Goal: Task Accomplishment & Management: Manage account settings

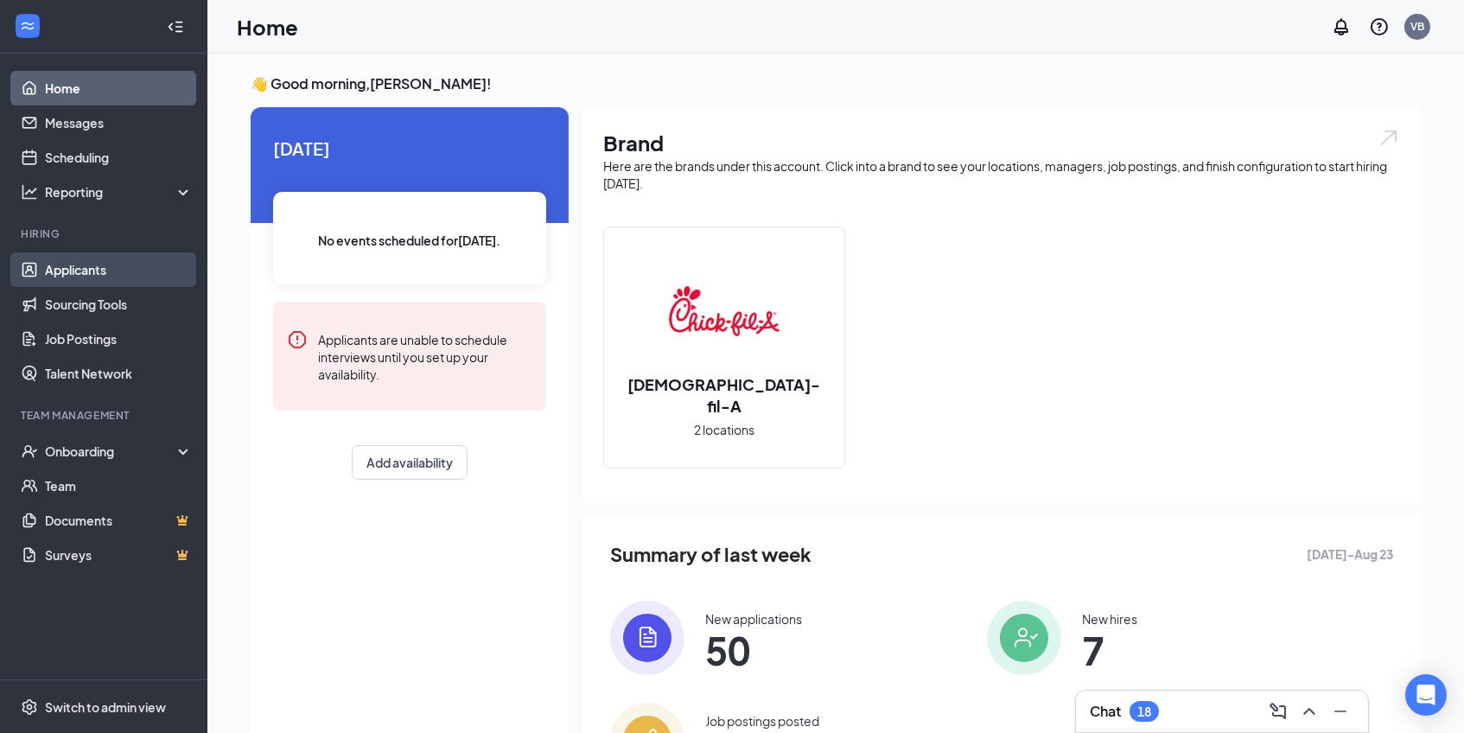
click at [124, 274] on link "Applicants" at bounding box center [119, 269] width 148 height 35
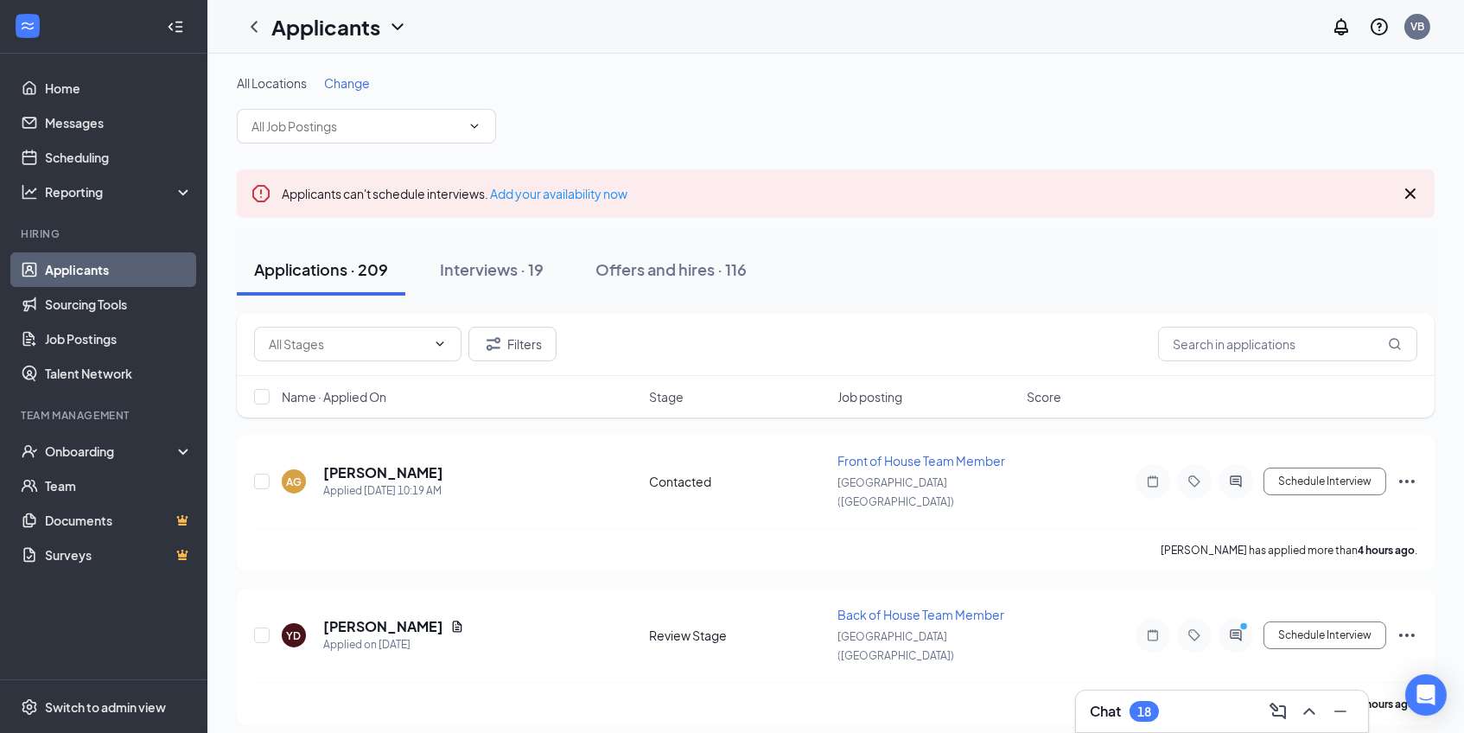
click at [1102, 712] on h3 "Chat" at bounding box center [1105, 711] width 31 height 19
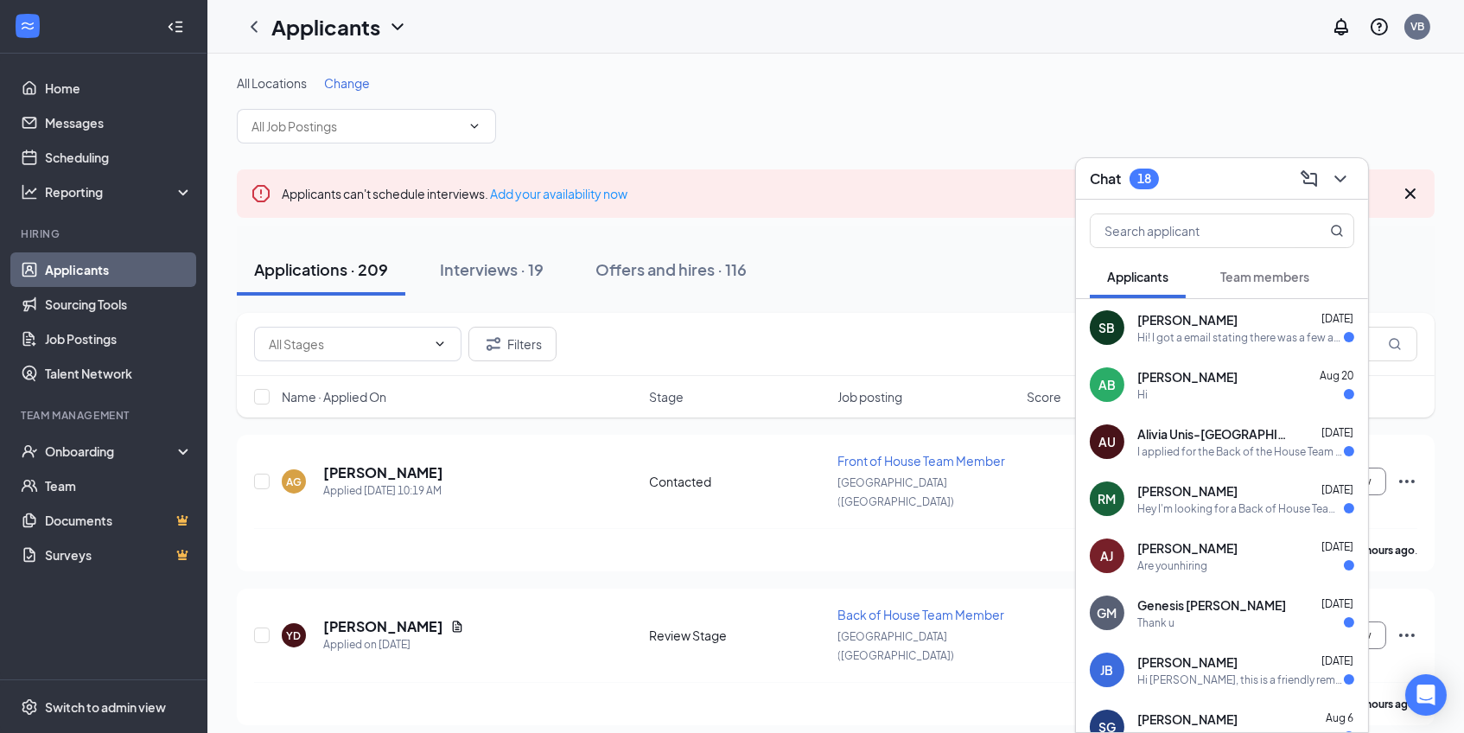
click at [1225, 445] on div "I applied for the Back of the House Team Member position on [DATE] and wanted t…" at bounding box center [1241, 451] width 207 height 15
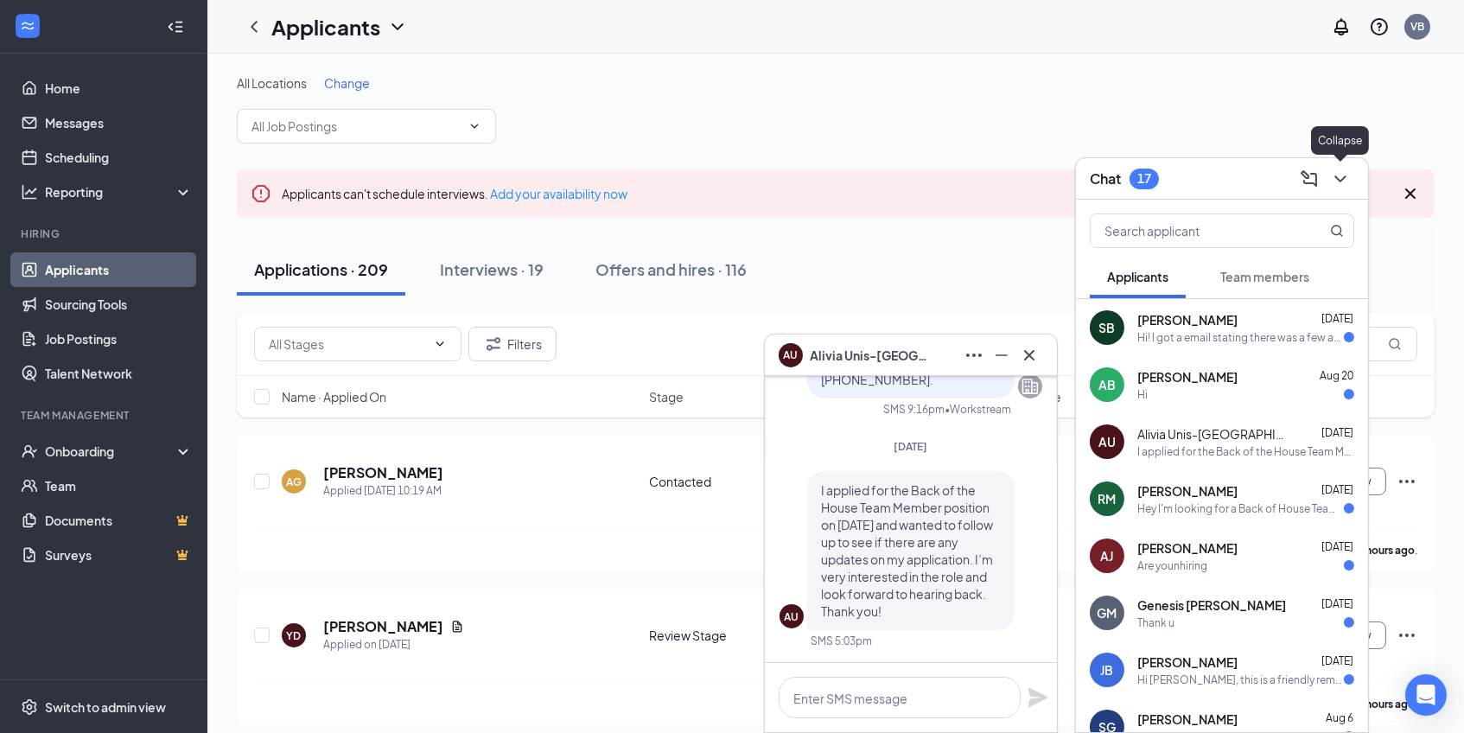
click at [1332, 179] on icon "ChevronDown" at bounding box center [1340, 179] width 21 height 21
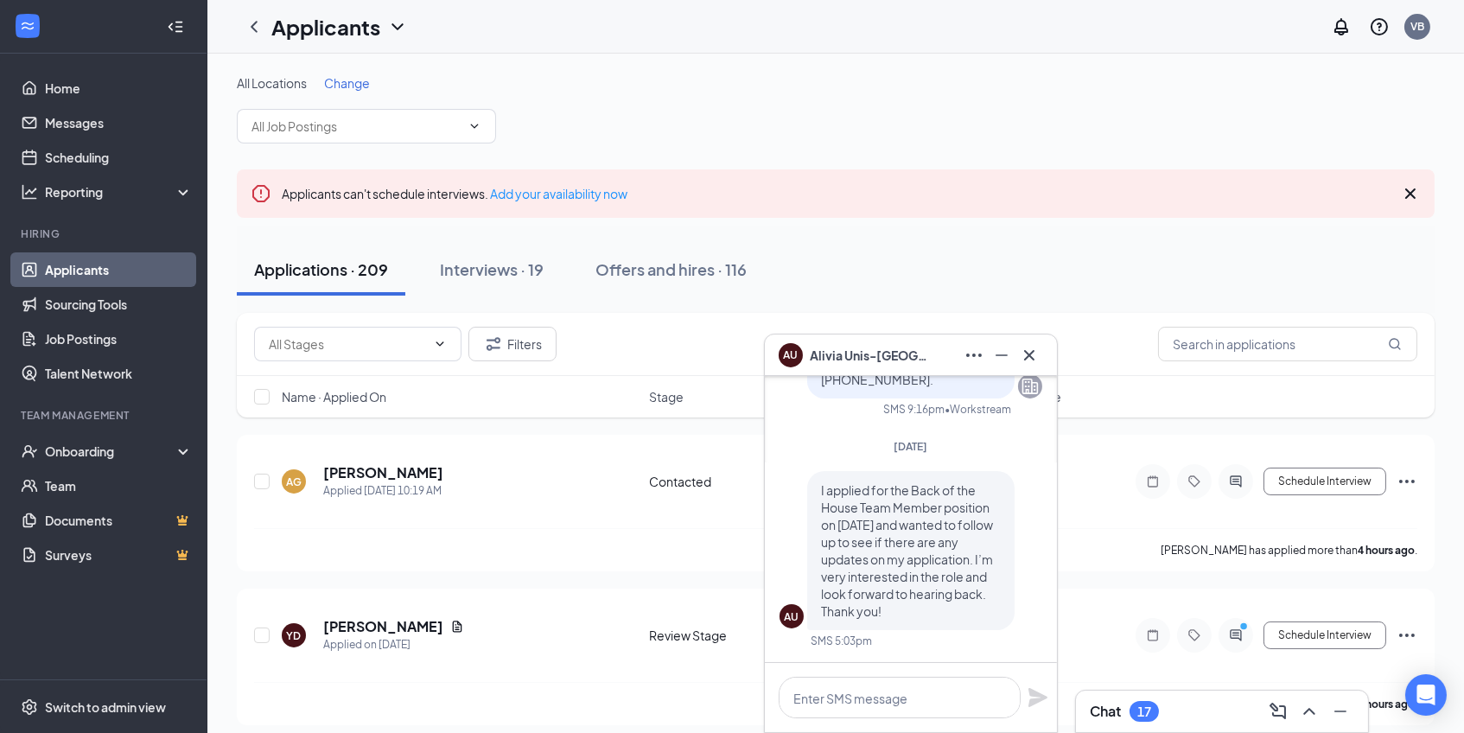
click at [1030, 350] on icon "Cross" at bounding box center [1029, 355] width 21 height 21
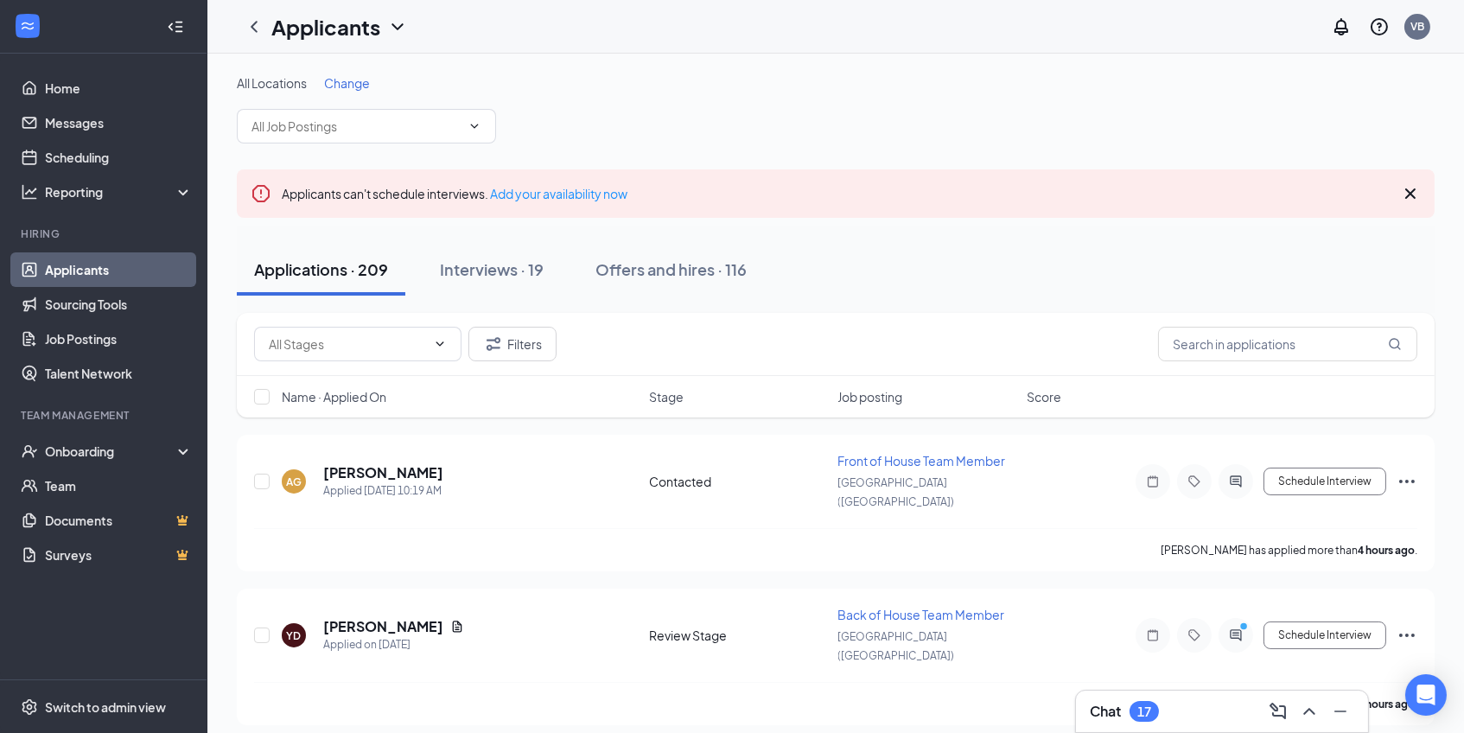
click at [362, 83] on span "Change" at bounding box center [347, 83] width 46 height 16
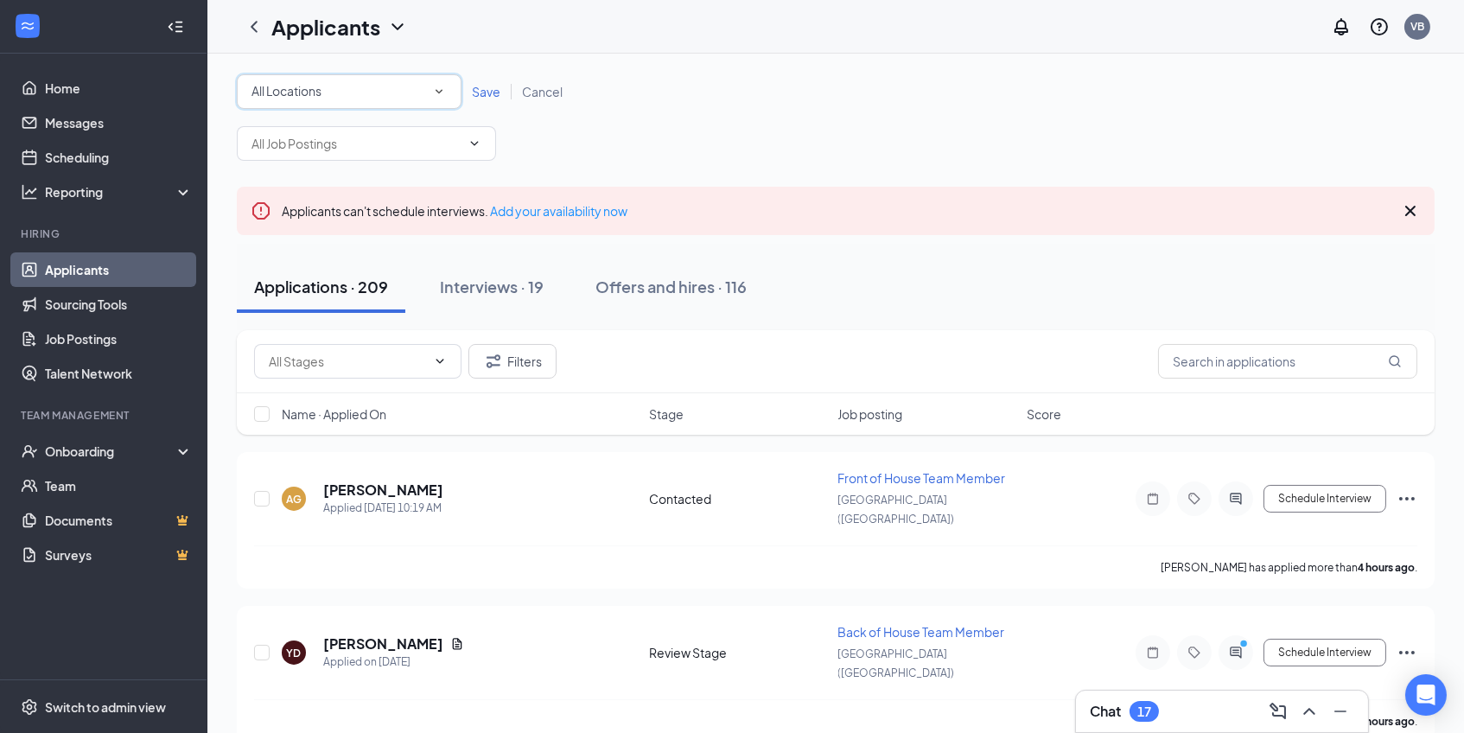
click at [362, 83] on div "All Locations" at bounding box center [349, 91] width 195 height 21
click at [366, 188] on li "[GEOGRAPHIC_DATA] ([GEOGRAPHIC_DATA]) In-Line" at bounding box center [348, 179] width 225 height 41
click at [470, 95] on link "Save" at bounding box center [487, 92] width 50 height 16
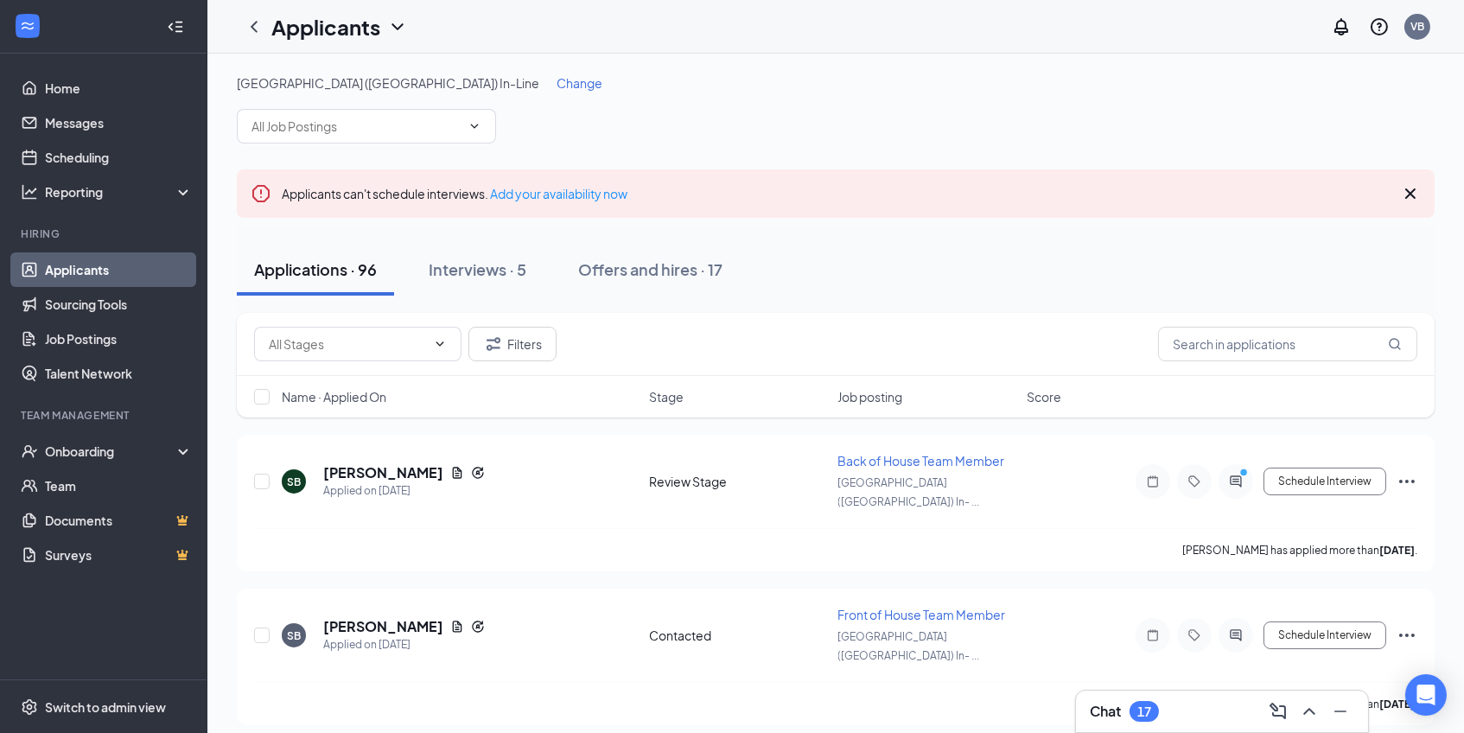
click at [378, 396] on span "Name · Applied On" at bounding box center [334, 396] width 105 height 17
click at [460, 141] on span at bounding box center [366, 126] width 259 height 35
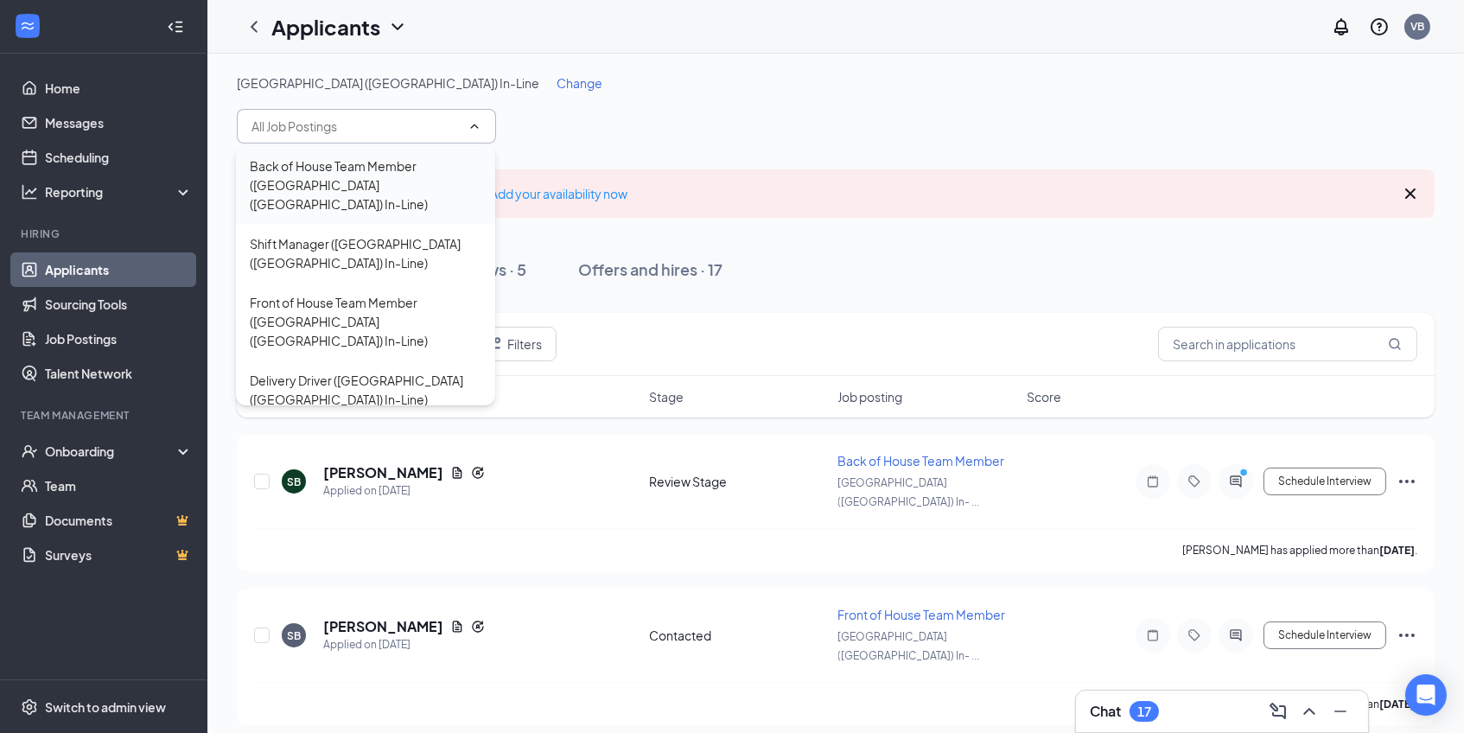
click at [430, 187] on div "Back of House Team Member ([GEOGRAPHIC_DATA] ([GEOGRAPHIC_DATA]) In-Line)" at bounding box center [366, 184] width 232 height 57
type input "Back of House Team Member ([GEOGRAPHIC_DATA] ([GEOGRAPHIC_DATA]) In-Line)"
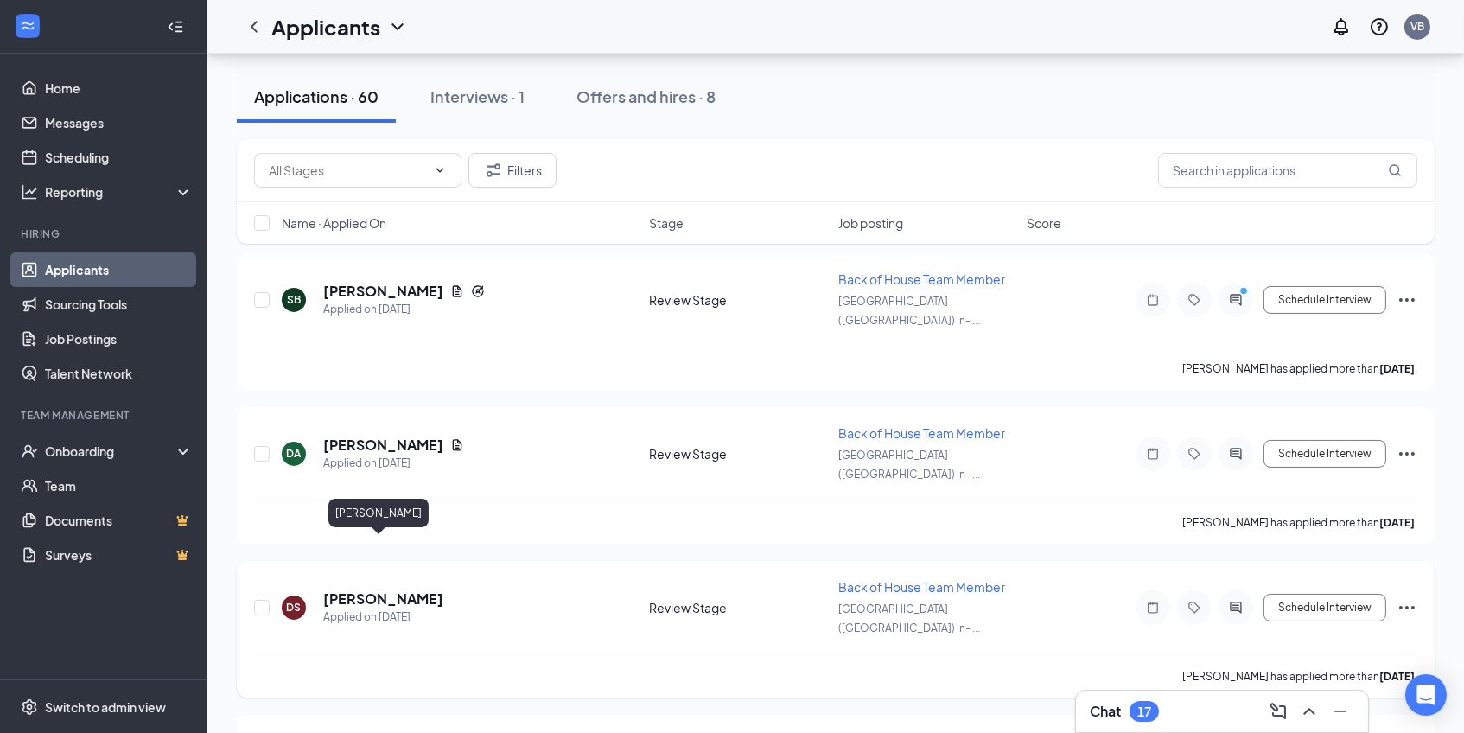
scroll to position [211, 0]
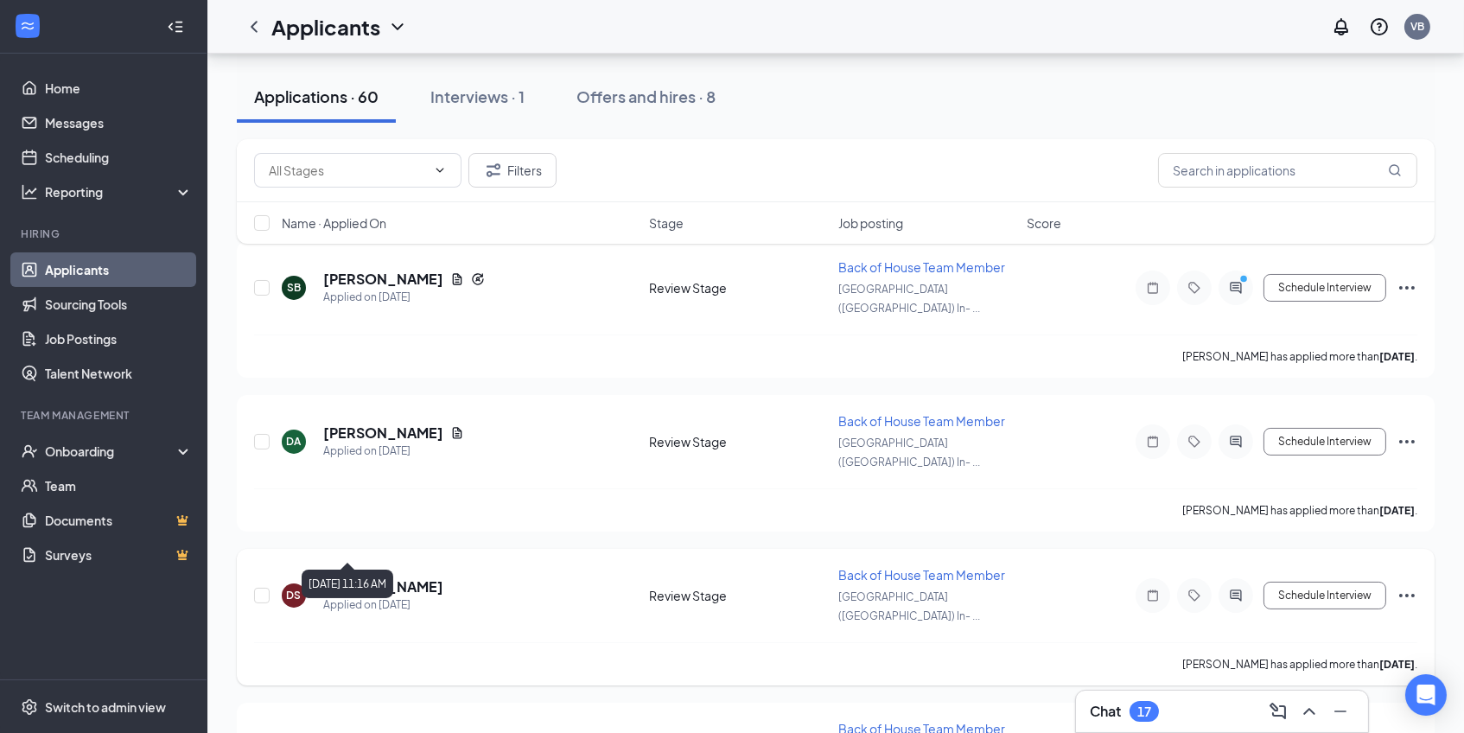
click at [373, 596] on div "Applied on [DATE]" at bounding box center [383, 604] width 120 height 17
click at [377, 577] on h5 "[PERSON_NAME]" at bounding box center [383, 586] width 120 height 19
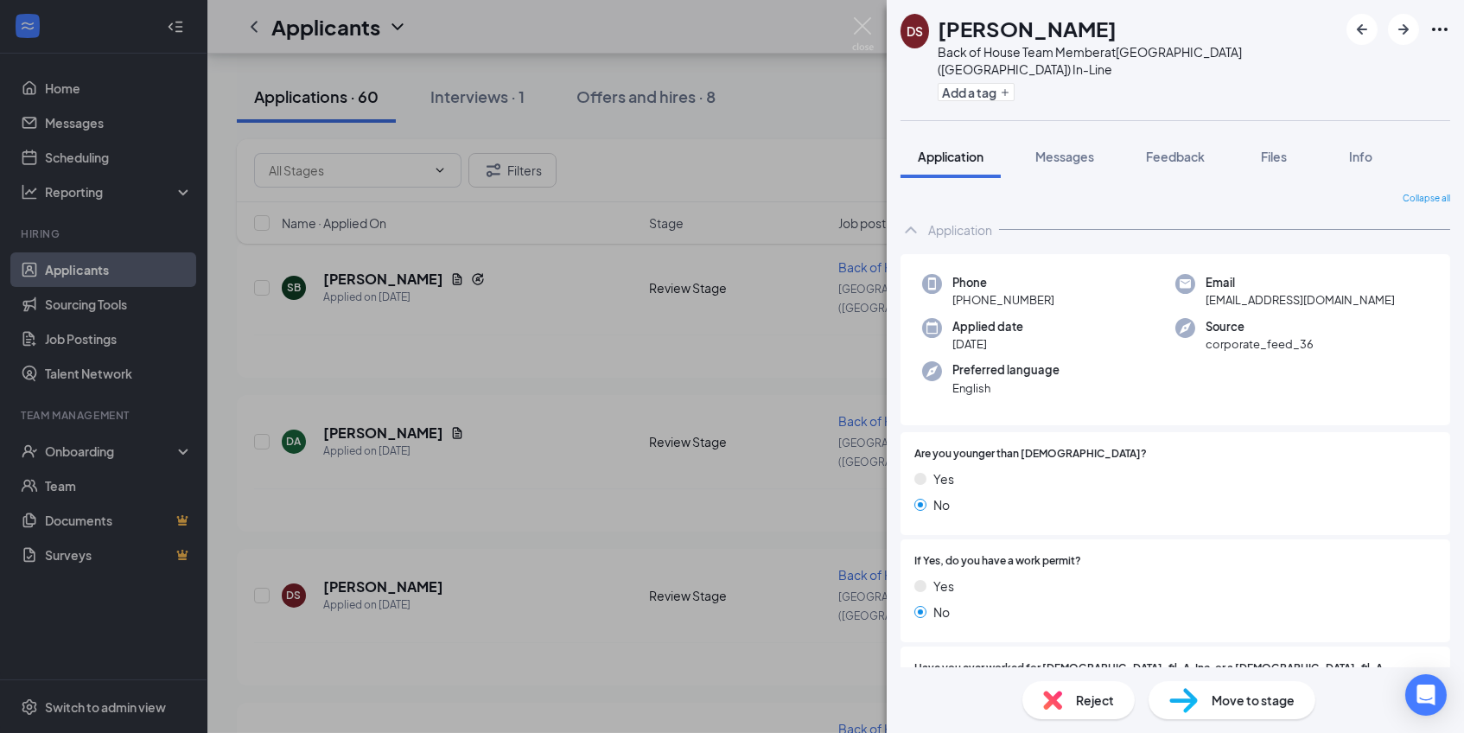
click at [1247, 297] on div "Phone [PHONE_NUMBER] Email [EMAIL_ADDRESS][DOMAIN_NAME] Applied date [DATE] Sou…" at bounding box center [1176, 340] width 550 height 172
click at [1247, 296] on div "Phone [PHONE_NUMBER] Email [EMAIL_ADDRESS][DOMAIN_NAME] Applied date [DATE] Sou…" at bounding box center [1176, 340] width 550 height 172
click at [1247, 291] on span "[EMAIL_ADDRESS][DOMAIN_NAME]" at bounding box center [1300, 299] width 189 height 17
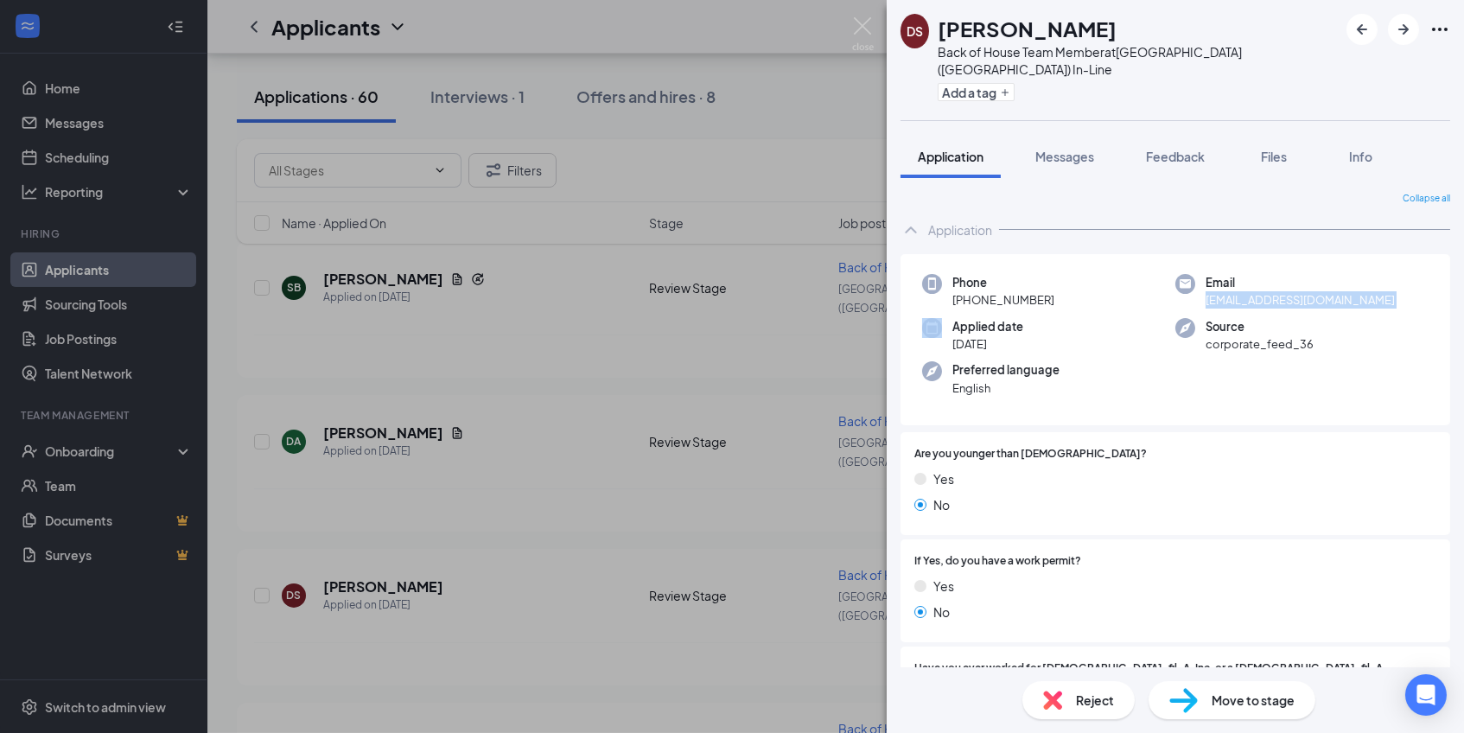
copy span "[EMAIL_ADDRESS][DOMAIN_NAME]"
click at [1218, 291] on span "[EMAIL_ADDRESS][DOMAIN_NAME]" at bounding box center [1300, 299] width 189 height 17
click at [993, 83] on button "Add a tag" at bounding box center [976, 92] width 77 height 18
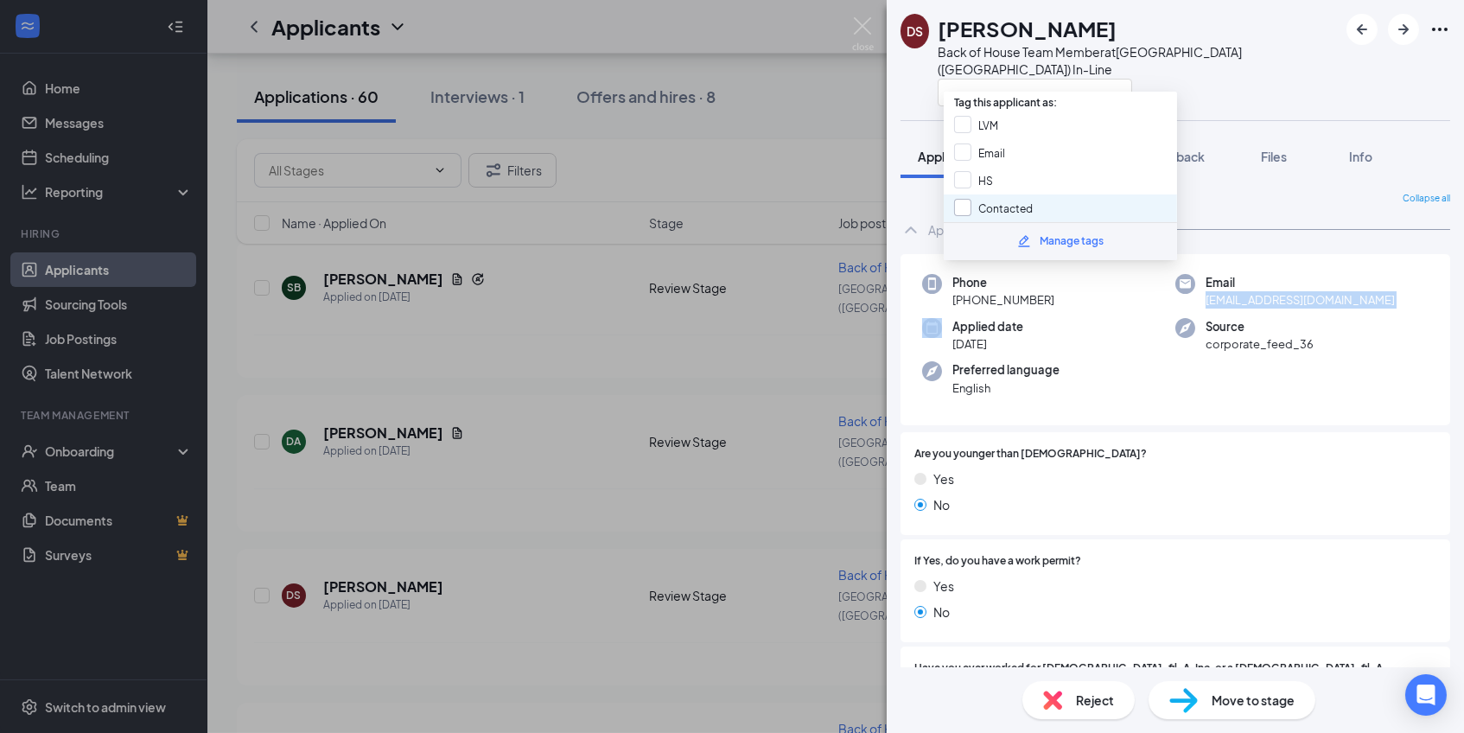
click at [954, 199] on input "Contacted" at bounding box center [993, 208] width 79 height 19
checkbox input "true"
click at [1208, 297] on div "Phone [PHONE_NUMBER] Email [EMAIL_ADDRESS][DOMAIN_NAME] Applied date [DATE] Sou…" at bounding box center [1176, 340] width 550 height 172
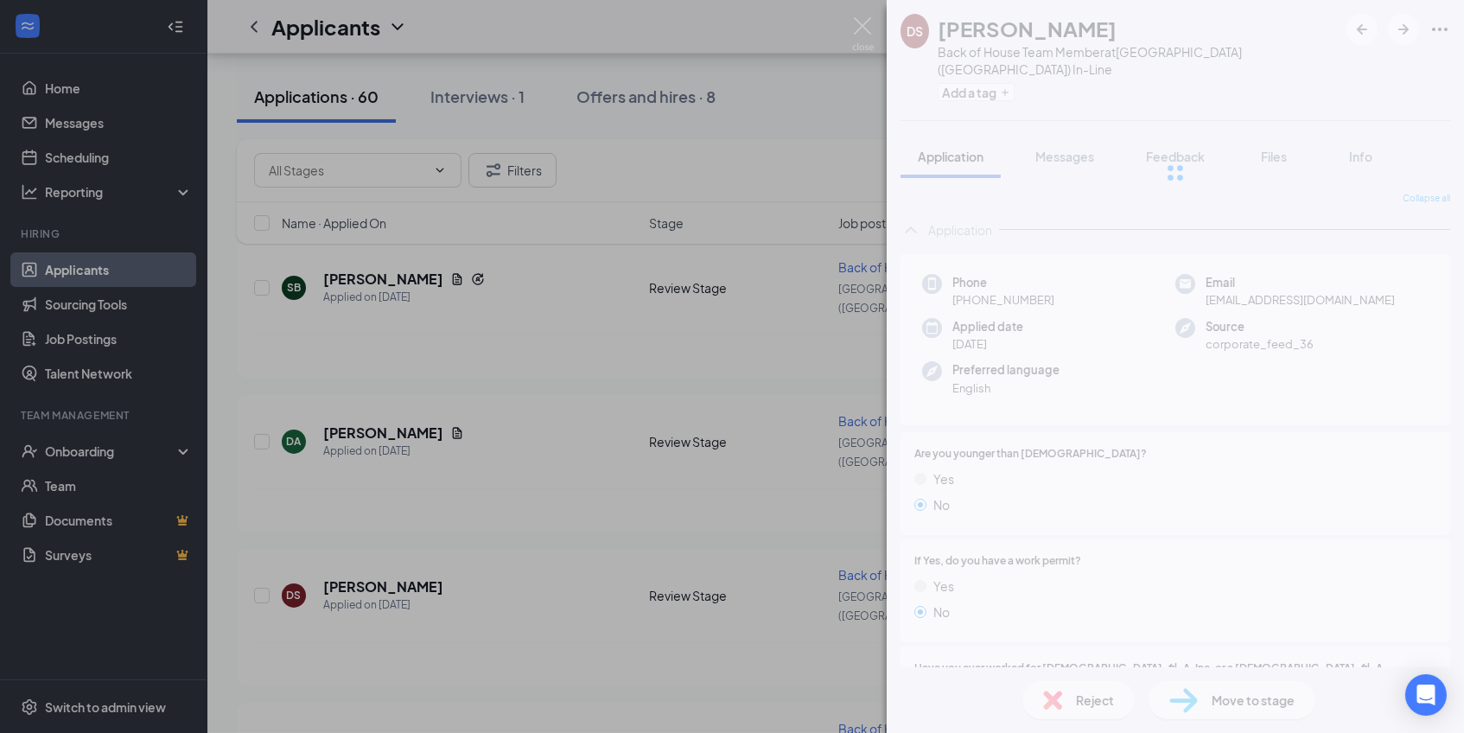
click at [1004, 61] on div at bounding box center [1175, 173] width 577 height 346
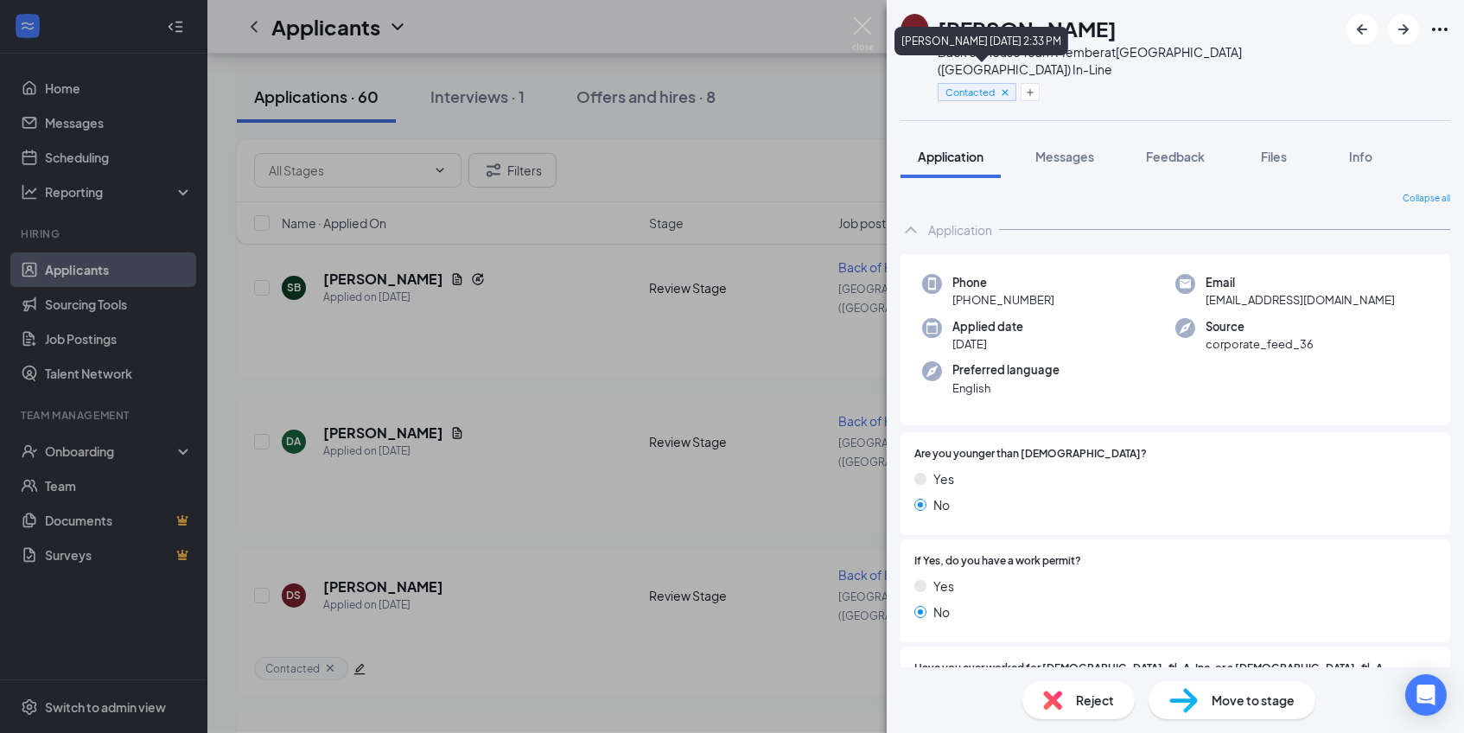
click at [995, 85] on span "Contacted" at bounding box center [970, 92] width 49 height 15
click at [1167, 149] on span "Feedback" at bounding box center [1175, 157] width 59 height 16
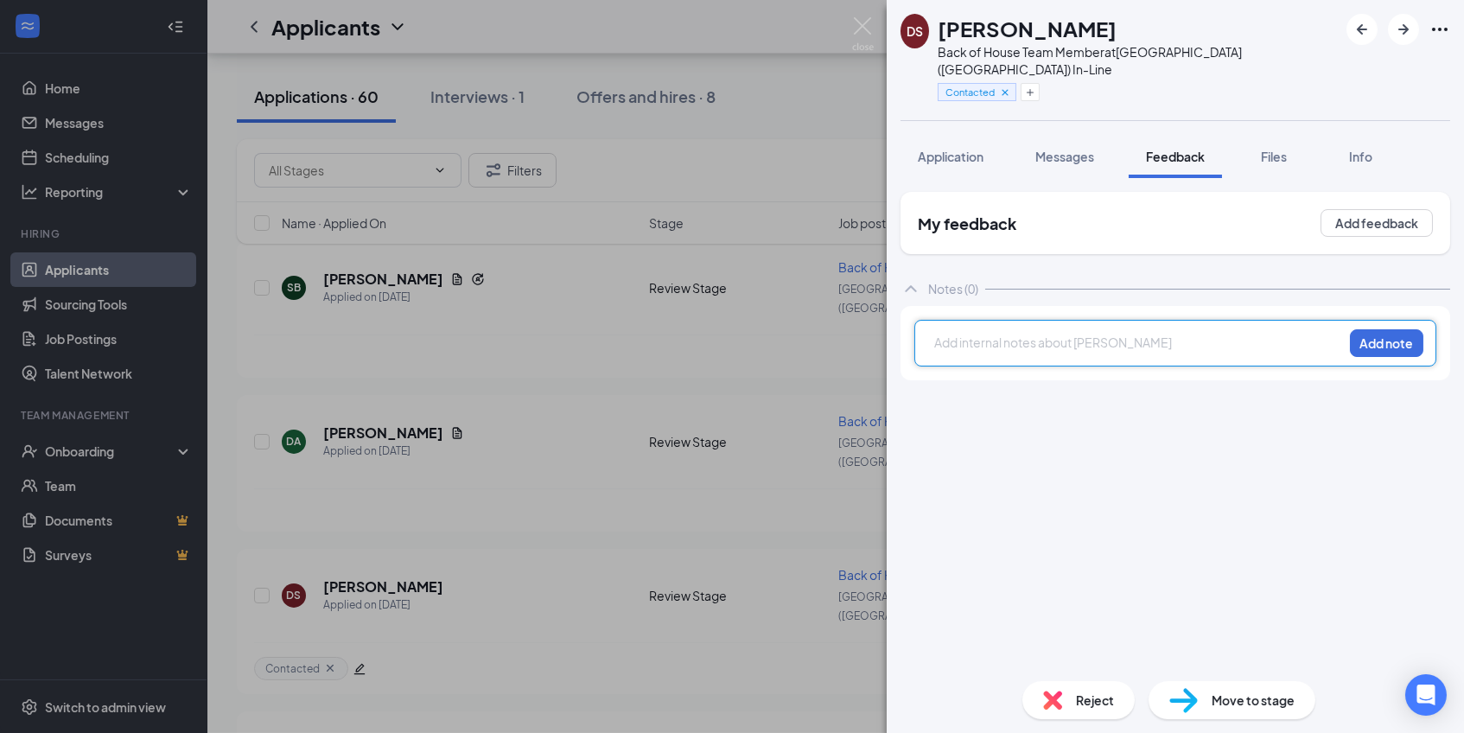
click at [1042, 334] on div at bounding box center [1138, 343] width 407 height 18
click at [1380, 329] on button "Add note" at bounding box center [1386, 343] width 73 height 28
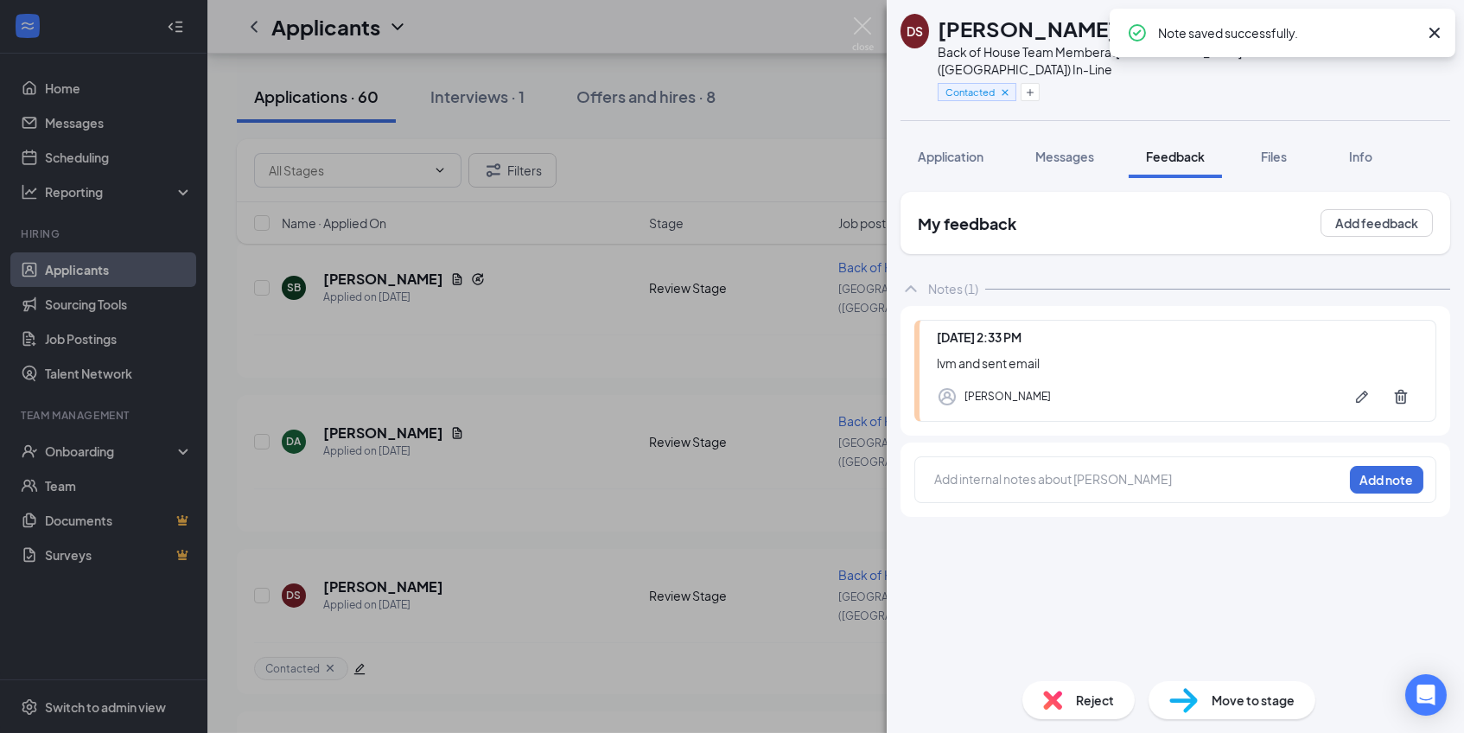
click at [1191, 704] on img at bounding box center [1183, 700] width 29 height 25
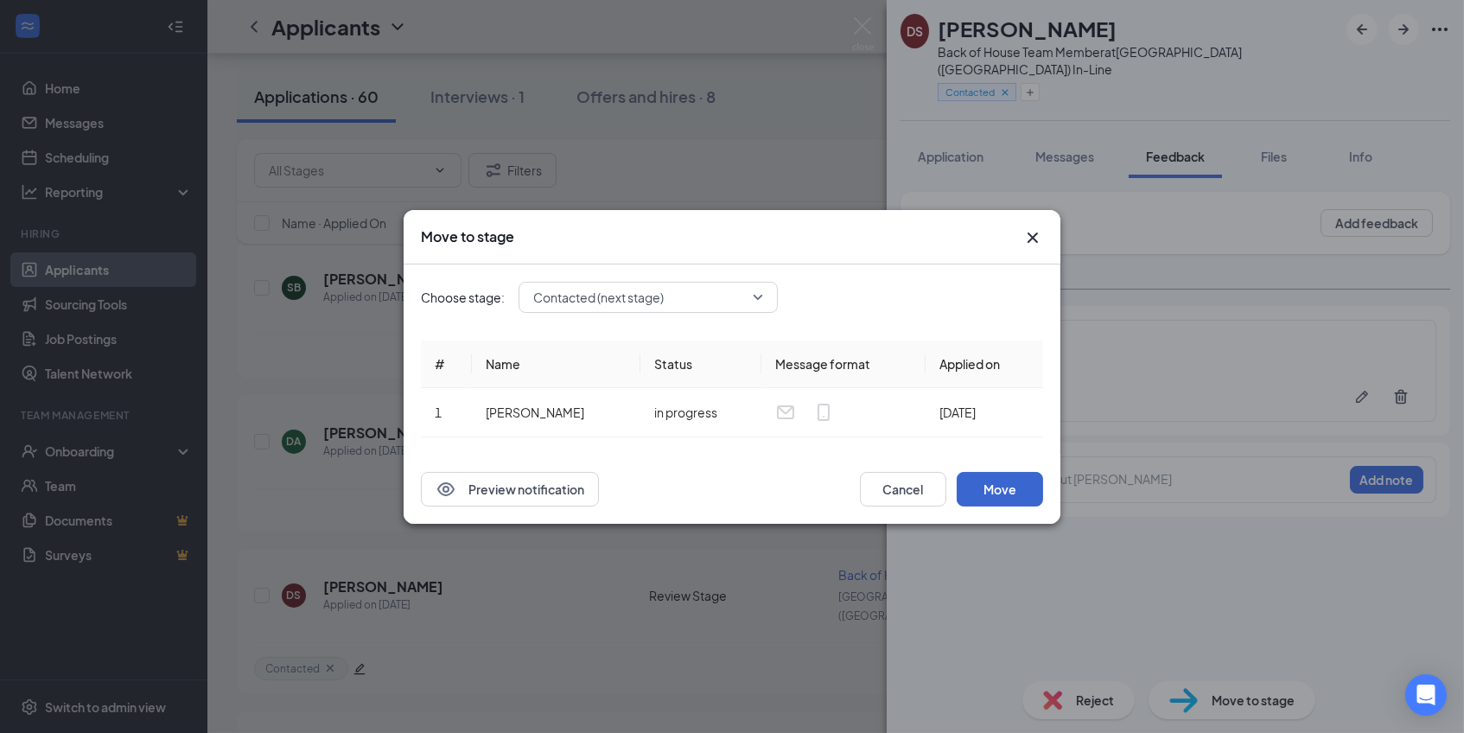
click at [995, 486] on button "Move" at bounding box center [1000, 489] width 86 height 35
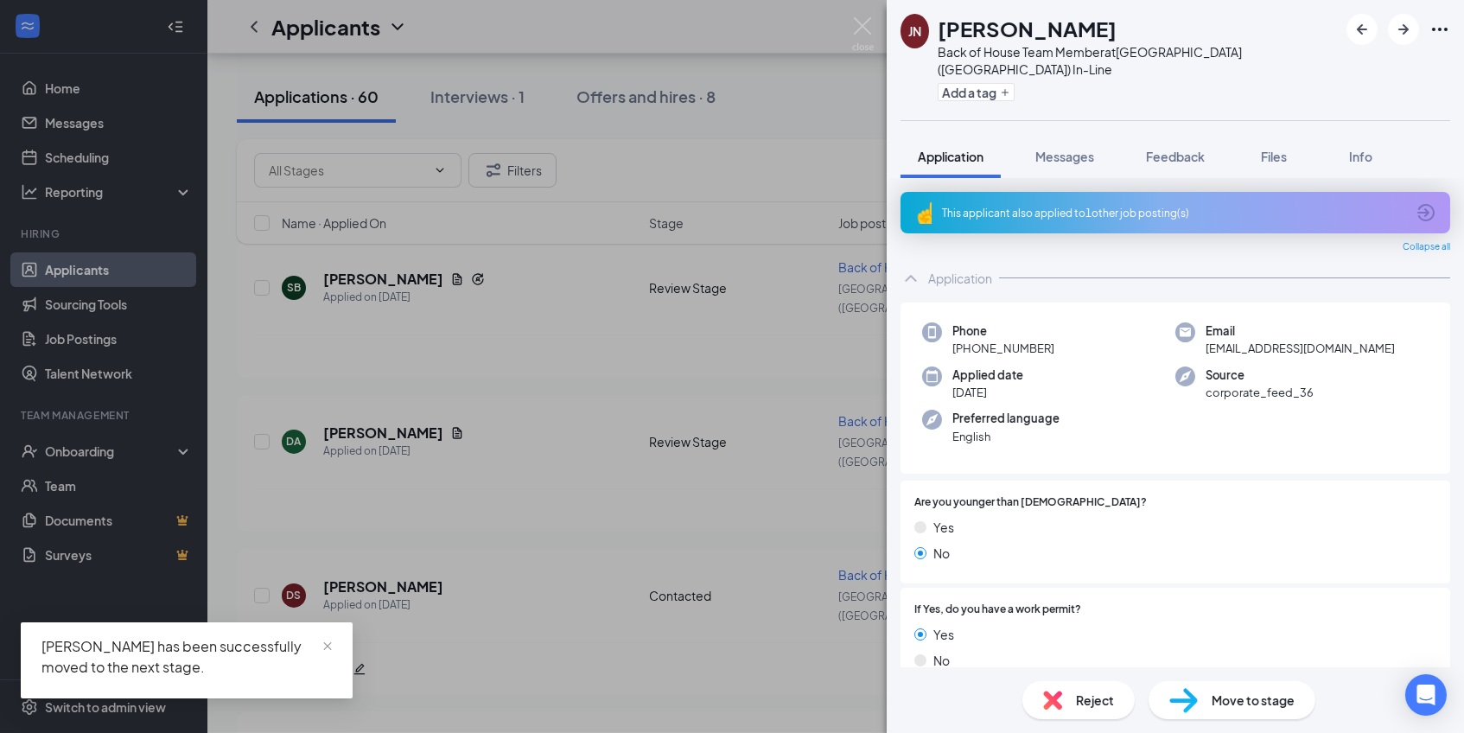
click at [1211, 206] on div "This applicant also applied to 1 other job posting(s)" at bounding box center [1173, 213] width 463 height 15
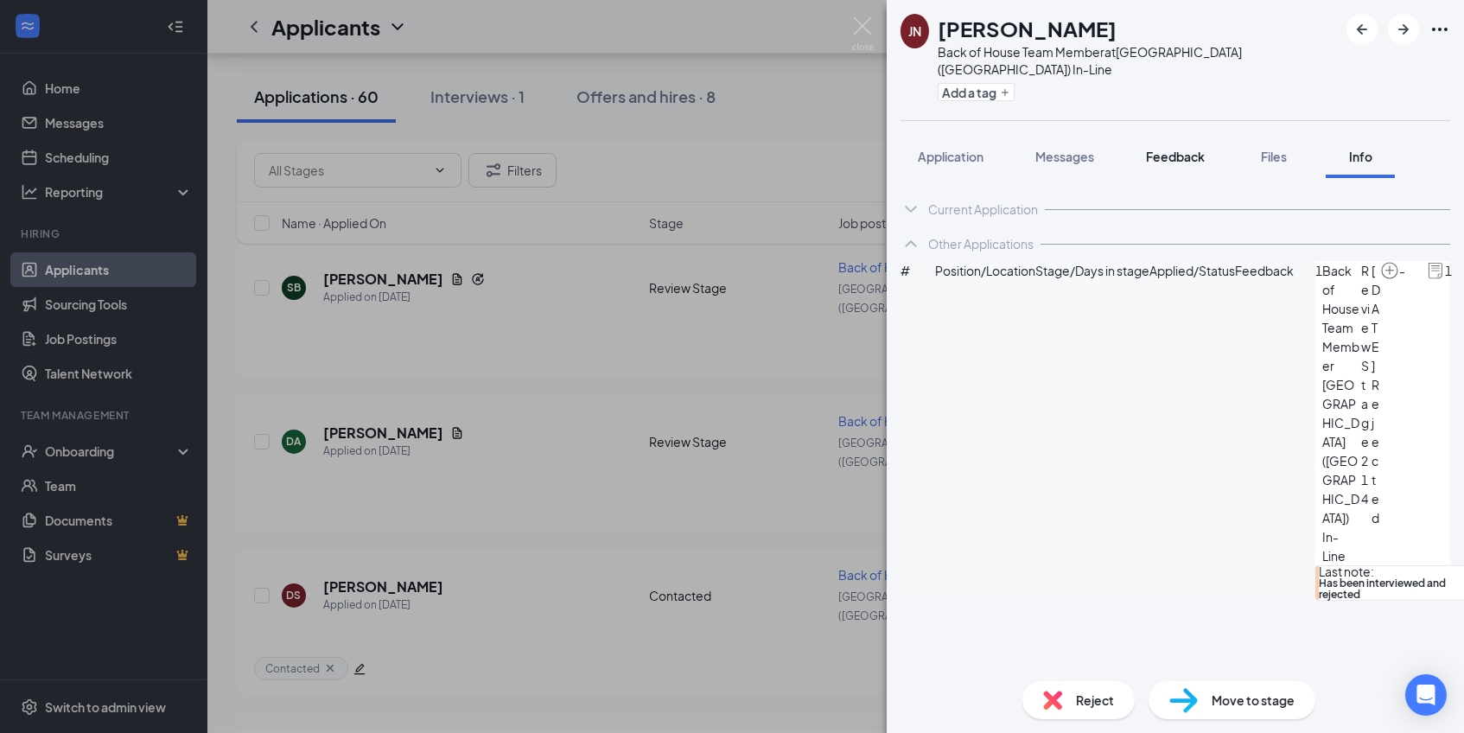
click at [1177, 148] on button "Feedback" at bounding box center [1175, 156] width 93 height 43
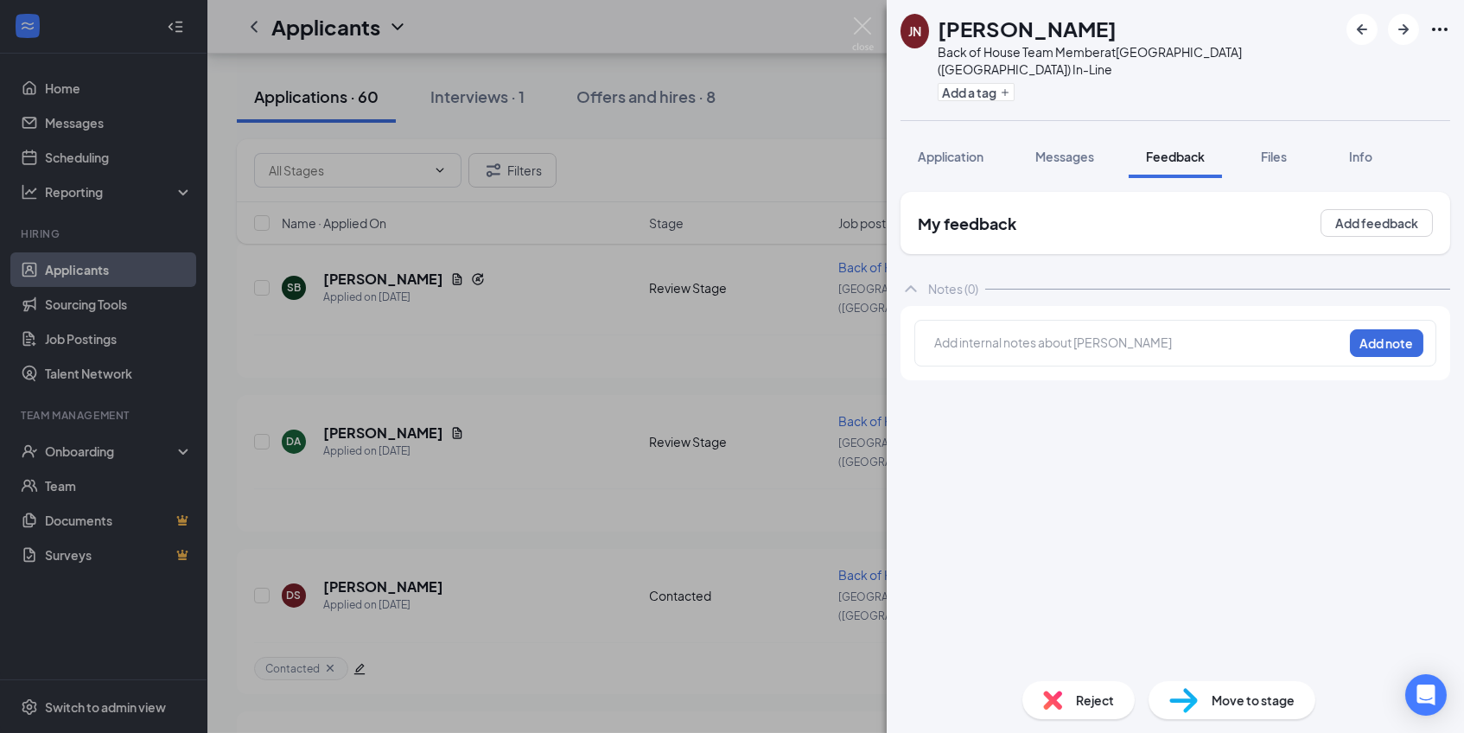
click at [1101, 344] on div "Add internal notes about [PERSON_NAME] Add note" at bounding box center [1175, 343] width 522 height 47
click at [1101, 335] on div at bounding box center [1138, 345] width 407 height 22
click at [1399, 335] on button "Add note" at bounding box center [1386, 343] width 73 height 28
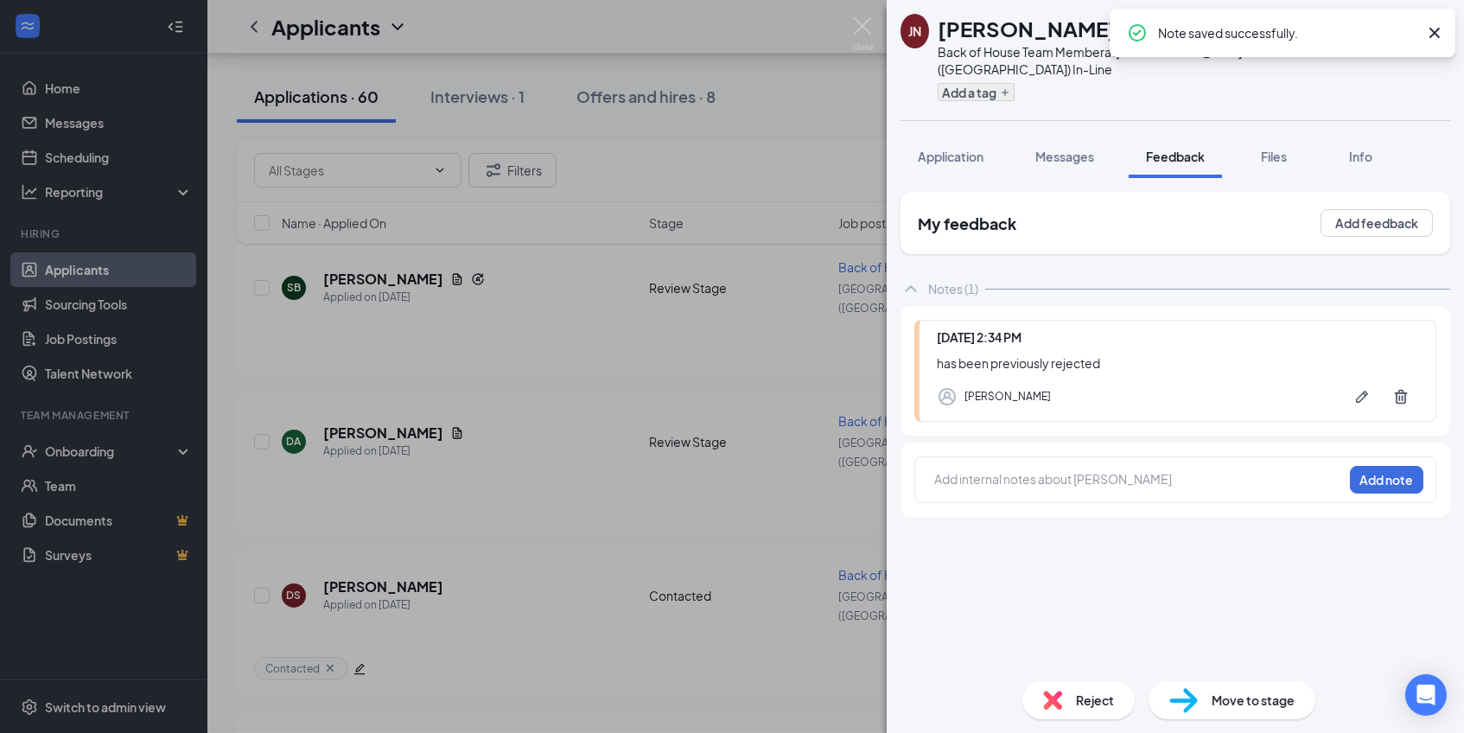
click at [996, 83] on button "Add a tag" at bounding box center [976, 92] width 77 height 18
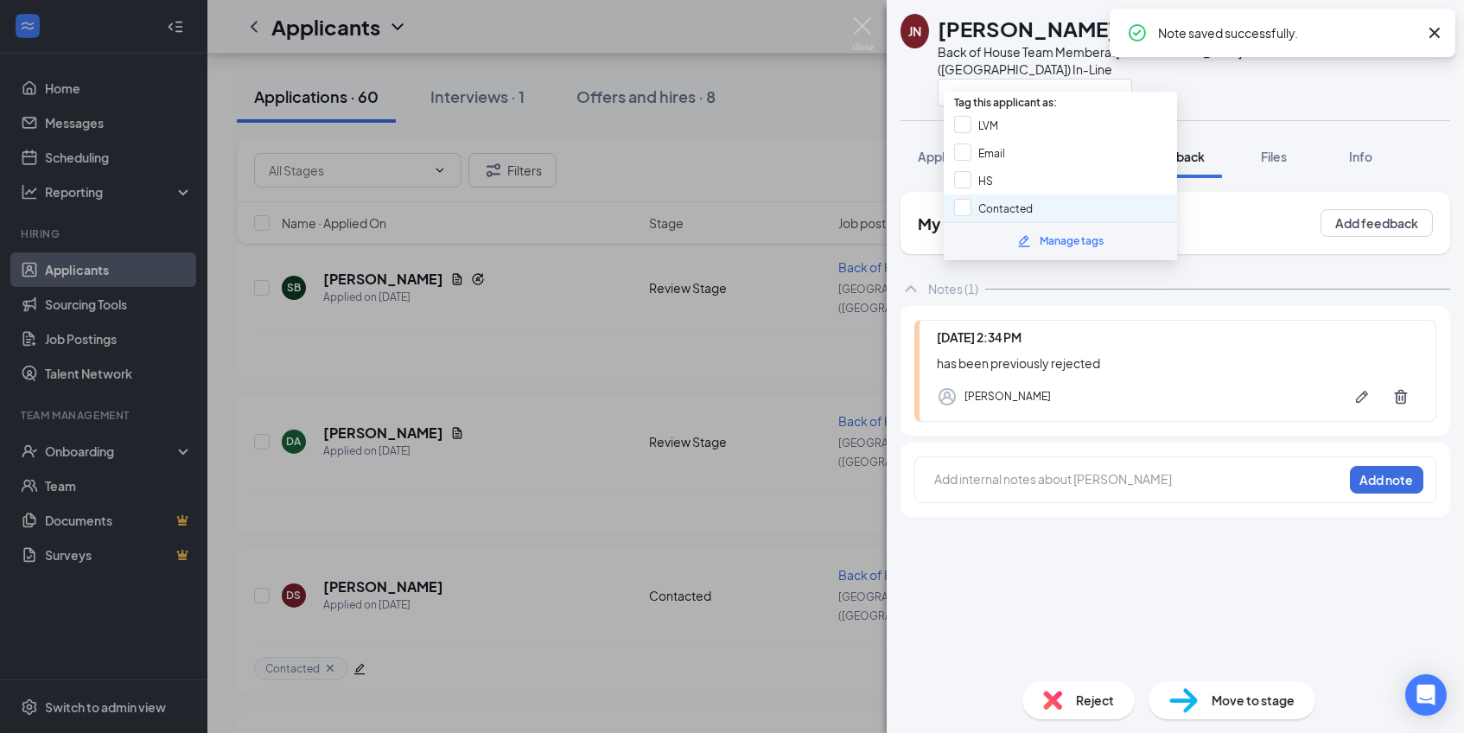
click at [959, 194] on div "Contacted" at bounding box center [1060, 208] width 233 height 28
checkbox input "true"
click at [965, 658] on div "My feedback Add feedback Notes (1) [DATE] 2:34 PM has been previously rejected …" at bounding box center [1176, 429] width 550 height 475
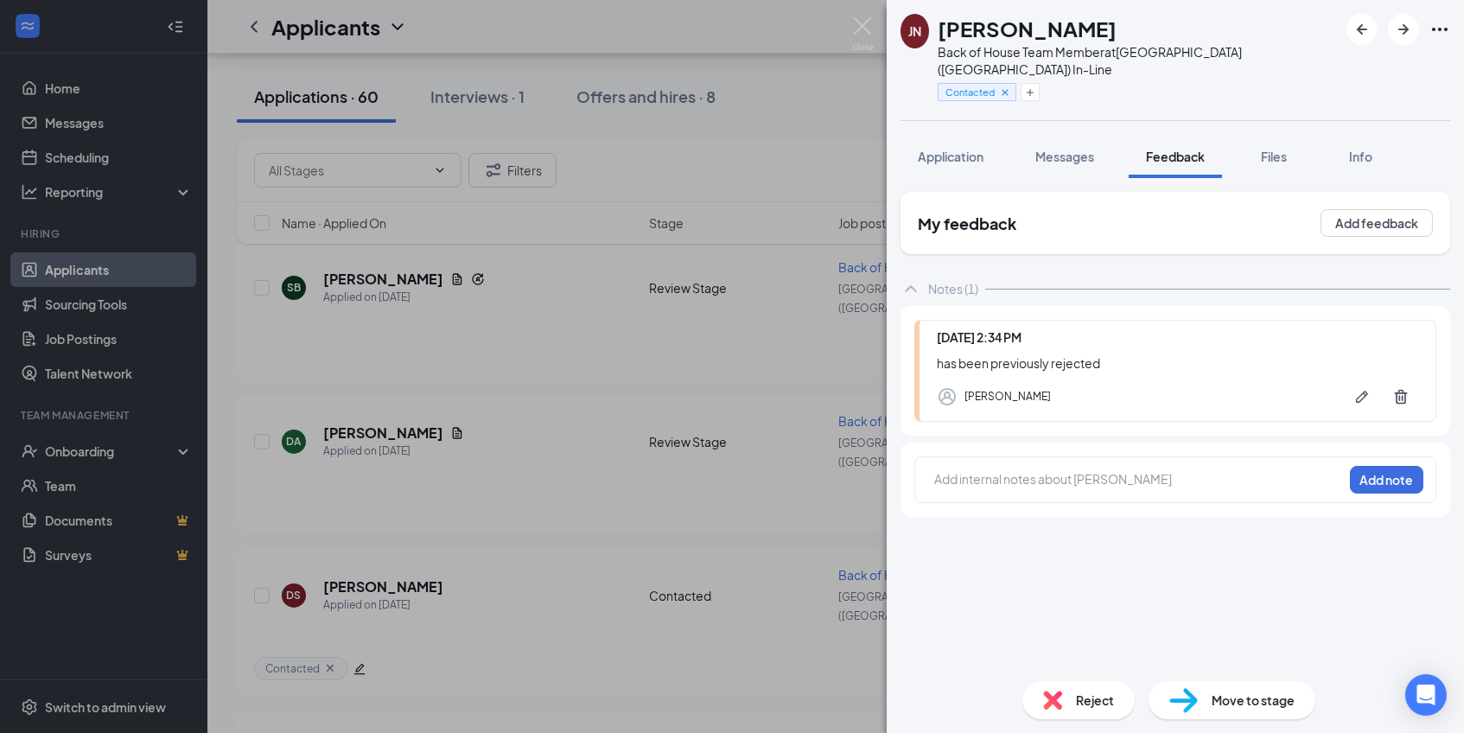
click at [1081, 699] on span "Reject" at bounding box center [1095, 700] width 38 height 19
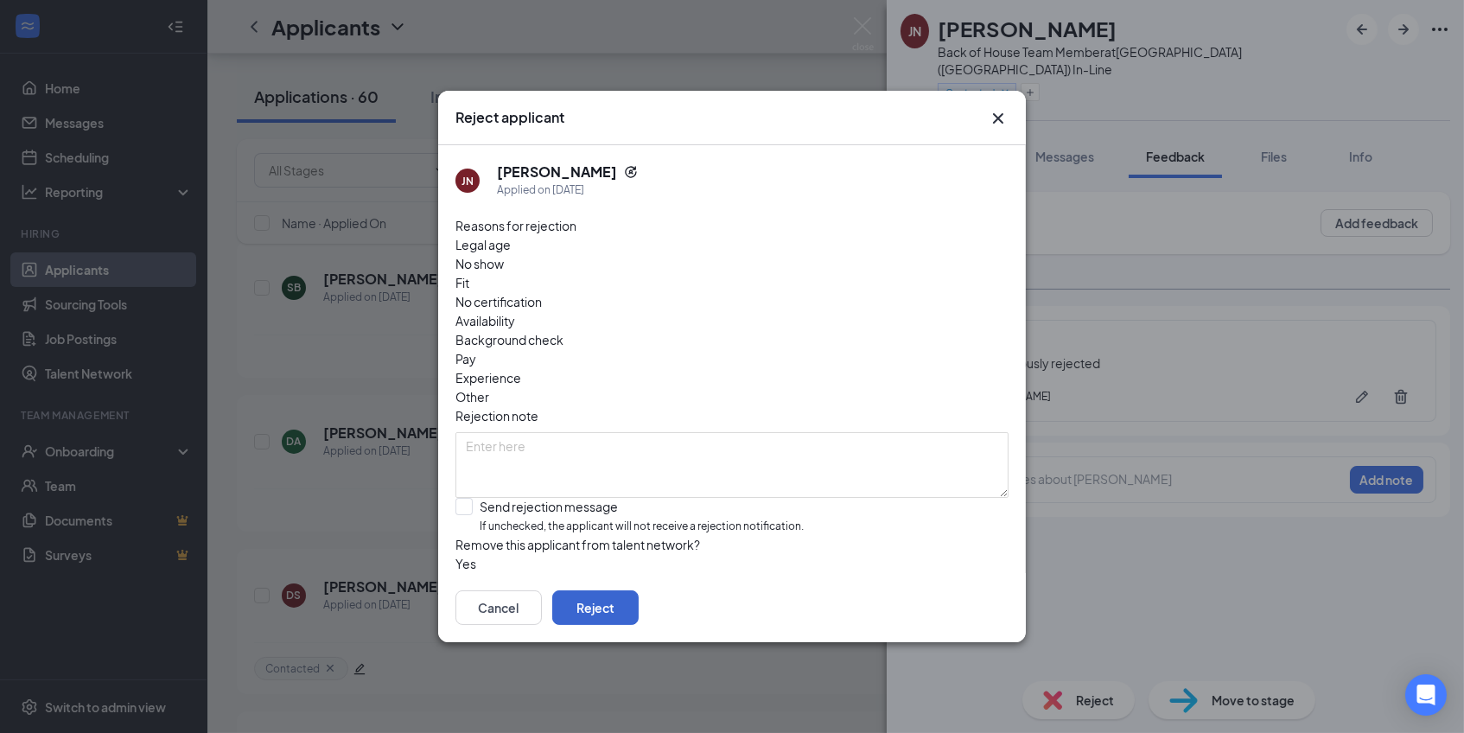
click at [639, 594] on button "Reject" at bounding box center [595, 607] width 86 height 35
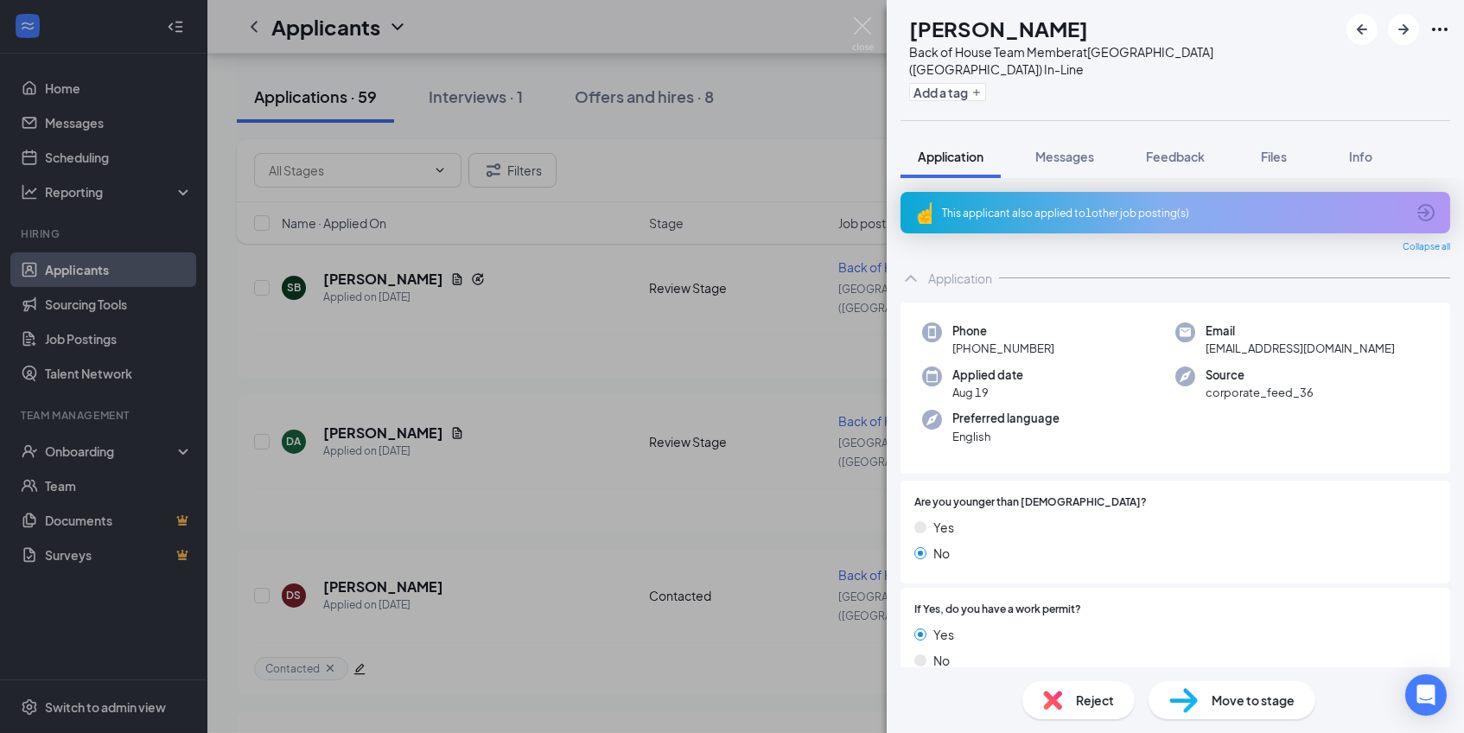
click at [1233, 206] on div "This applicant also applied to 1 other job posting(s)" at bounding box center [1173, 213] width 463 height 15
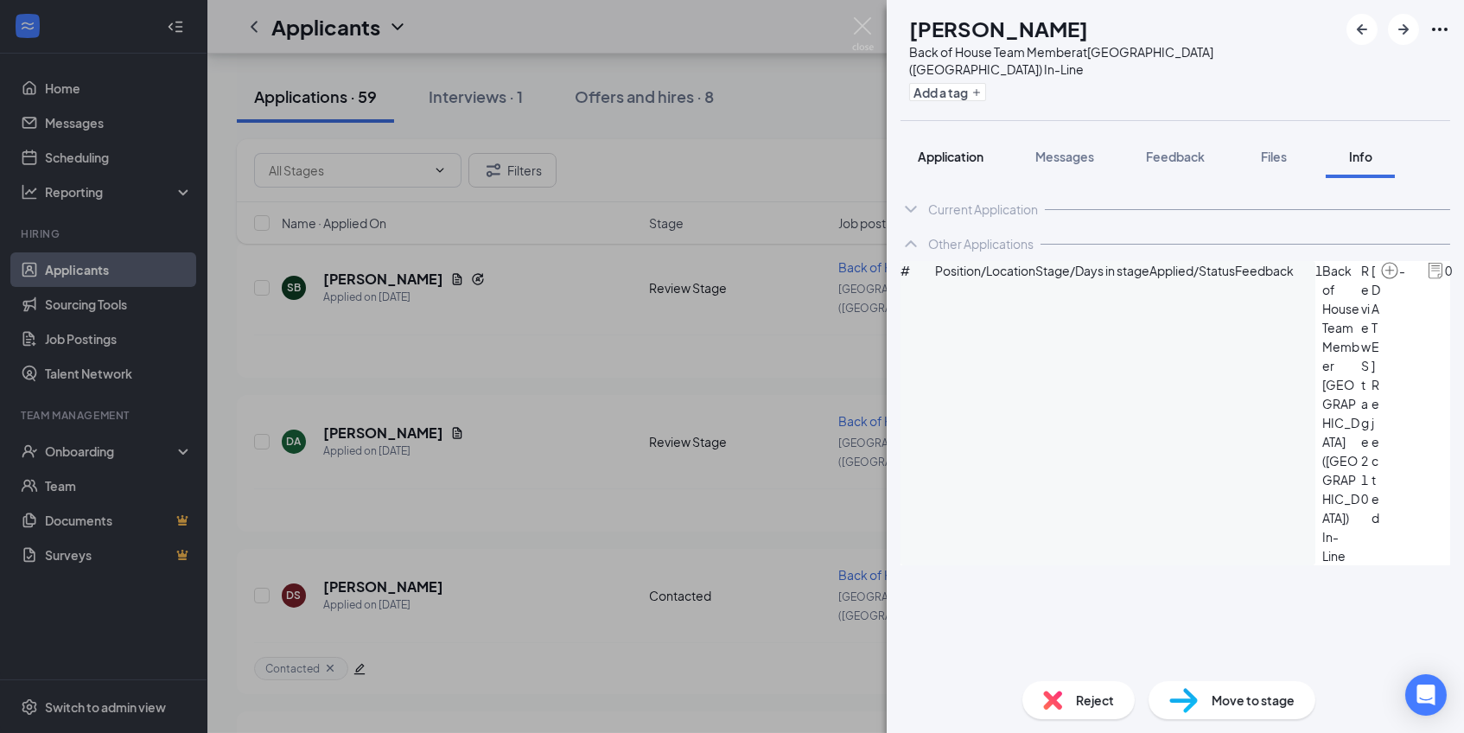
click at [974, 150] on button "Application" at bounding box center [951, 156] width 100 height 43
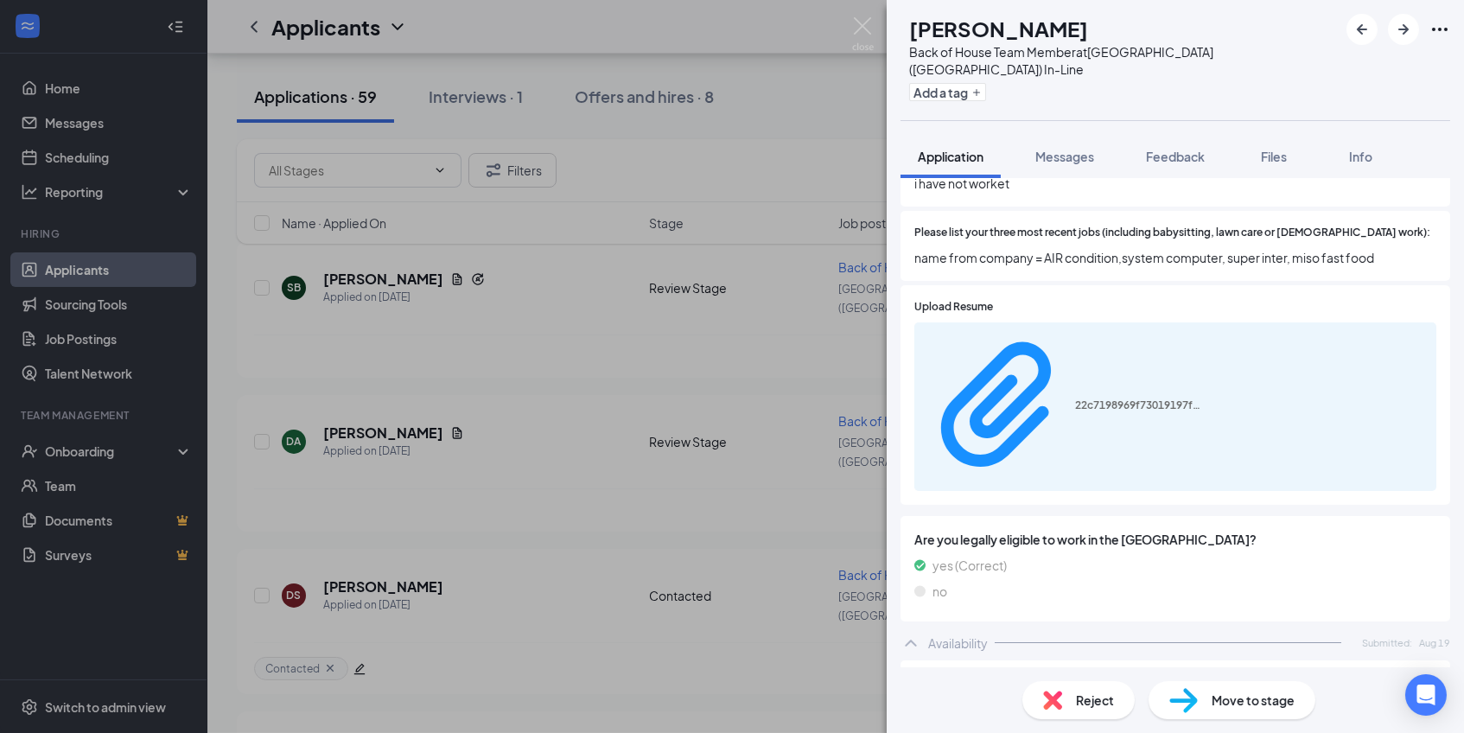
scroll to position [678, 0]
click at [1075, 402] on div "22c7198969f73019197fd977a2a01c3e.pdf" at bounding box center [1140, 409] width 130 height 14
click at [1191, 135] on button "Feedback" at bounding box center [1175, 156] width 93 height 43
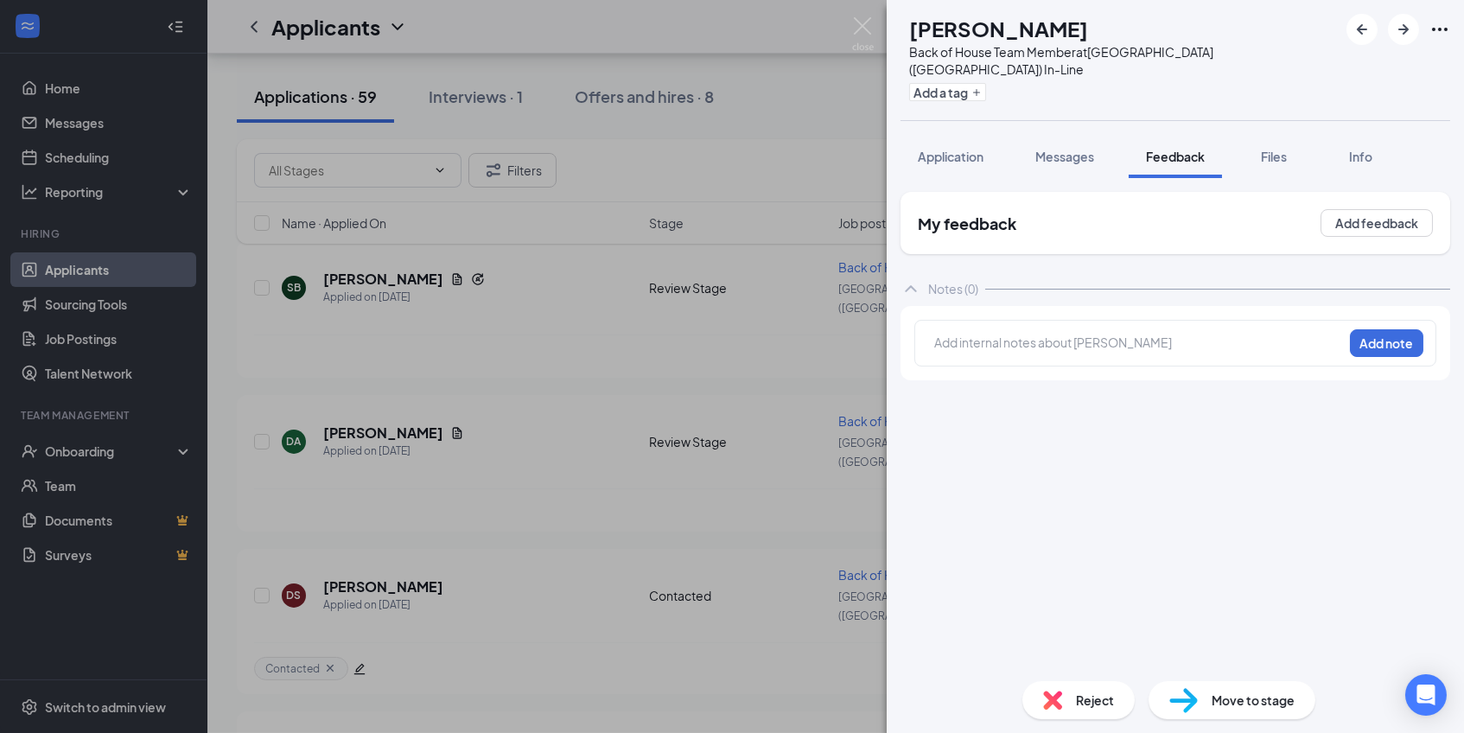
click at [1005, 341] on div "Add internal notes about [PERSON_NAME] Add note" at bounding box center [1175, 343] width 522 height 47
click at [1005, 334] on div at bounding box center [1138, 345] width 407 height 22
click at [1393, 329] on button "Add note" at bounding box center [1386, 343] width 73 height 28
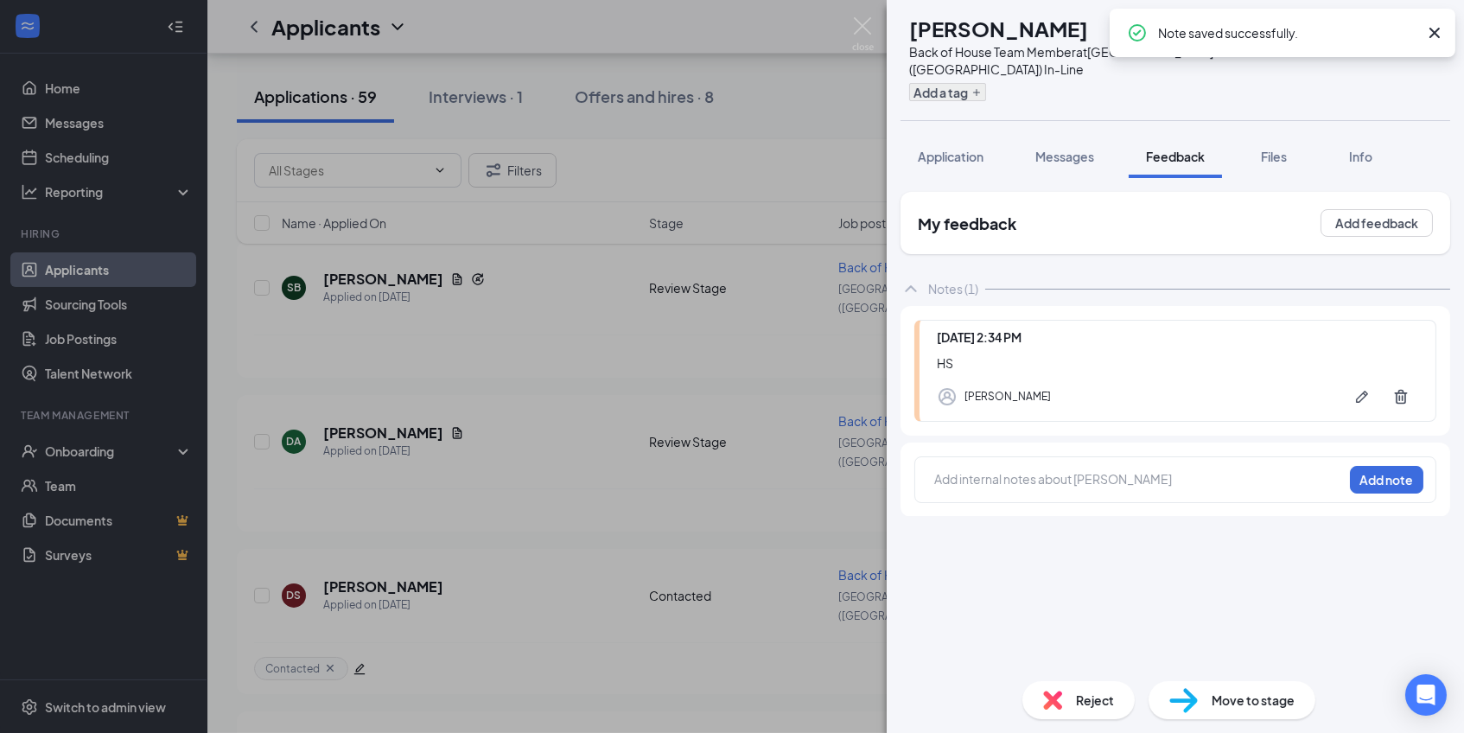
click at [980, 83] on button "Add a tag" at bounding box center [947, 92] width 77 height 18
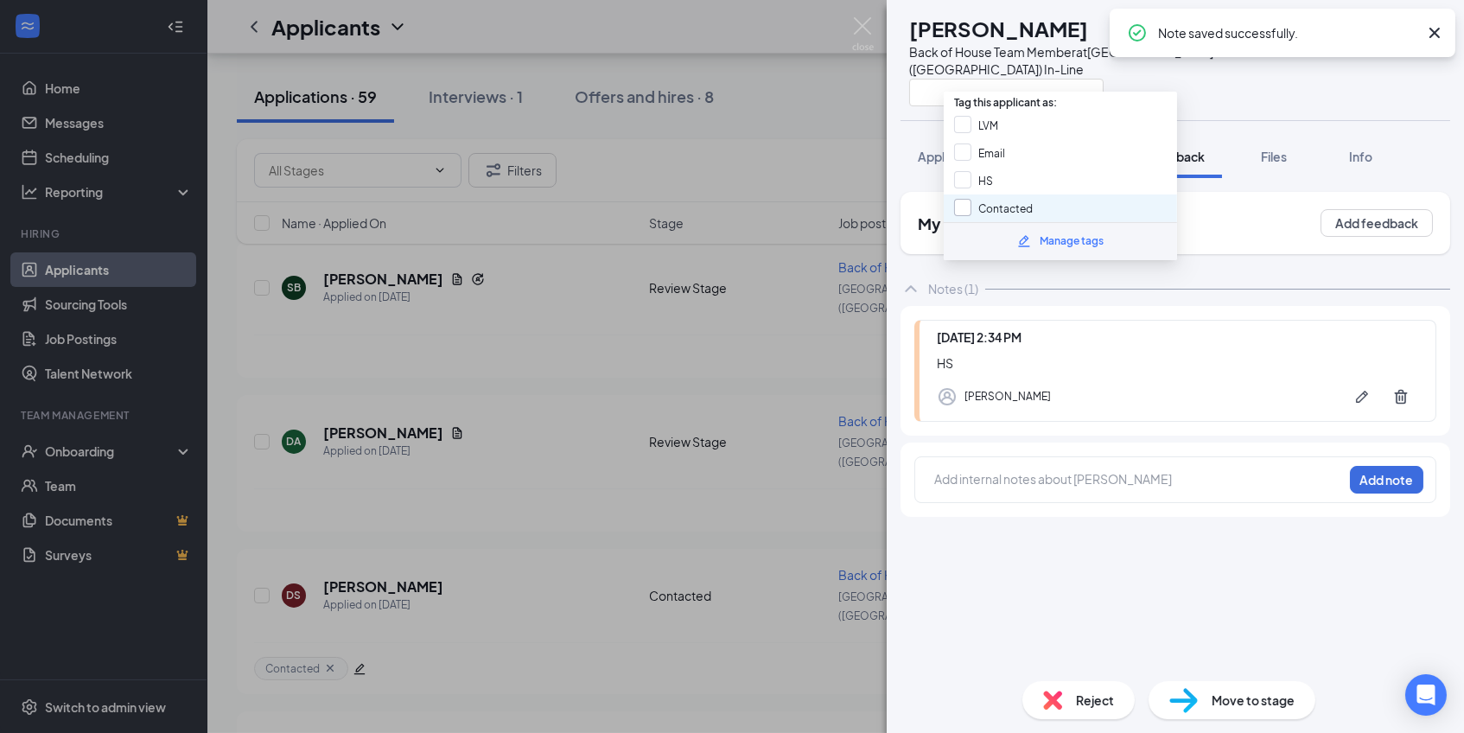
click at [957, 199] on input "Contacted" at bounding box center [993, 208] width 79 height 19
checkbox input "true"
click at [1023, 658] on div "My feedback Add feedback Notes (1) [DATE] 2:34 PM HS [PERSON_NAME] Add internal…" at bounding box center [1176, 429] width 550 height 475
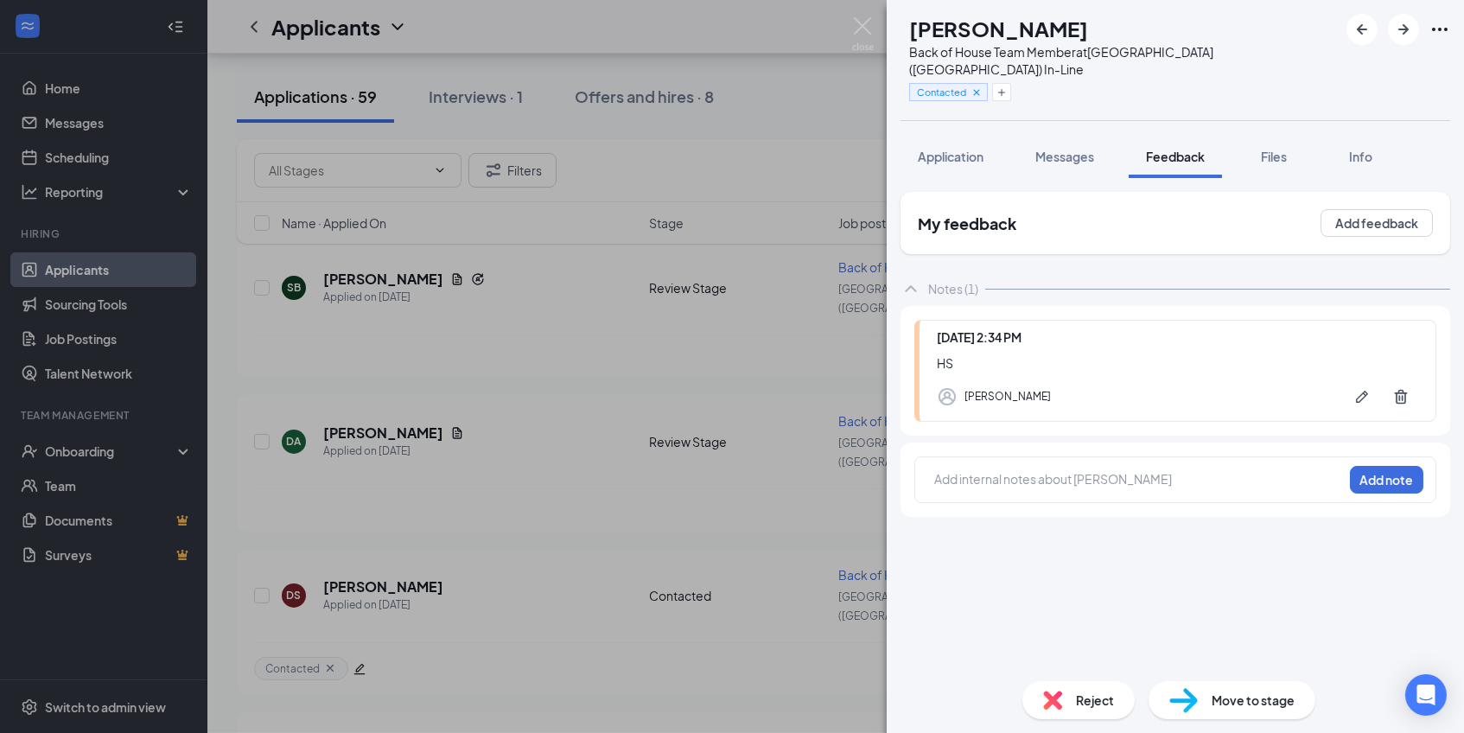
click at [1080, 723] on div "Reject Move to stage" at bounding box center [1175, 700] width 577 height 66
click at [1076, 698] on span "Reject" at bounding box center [1095, 700] width 38 height 19
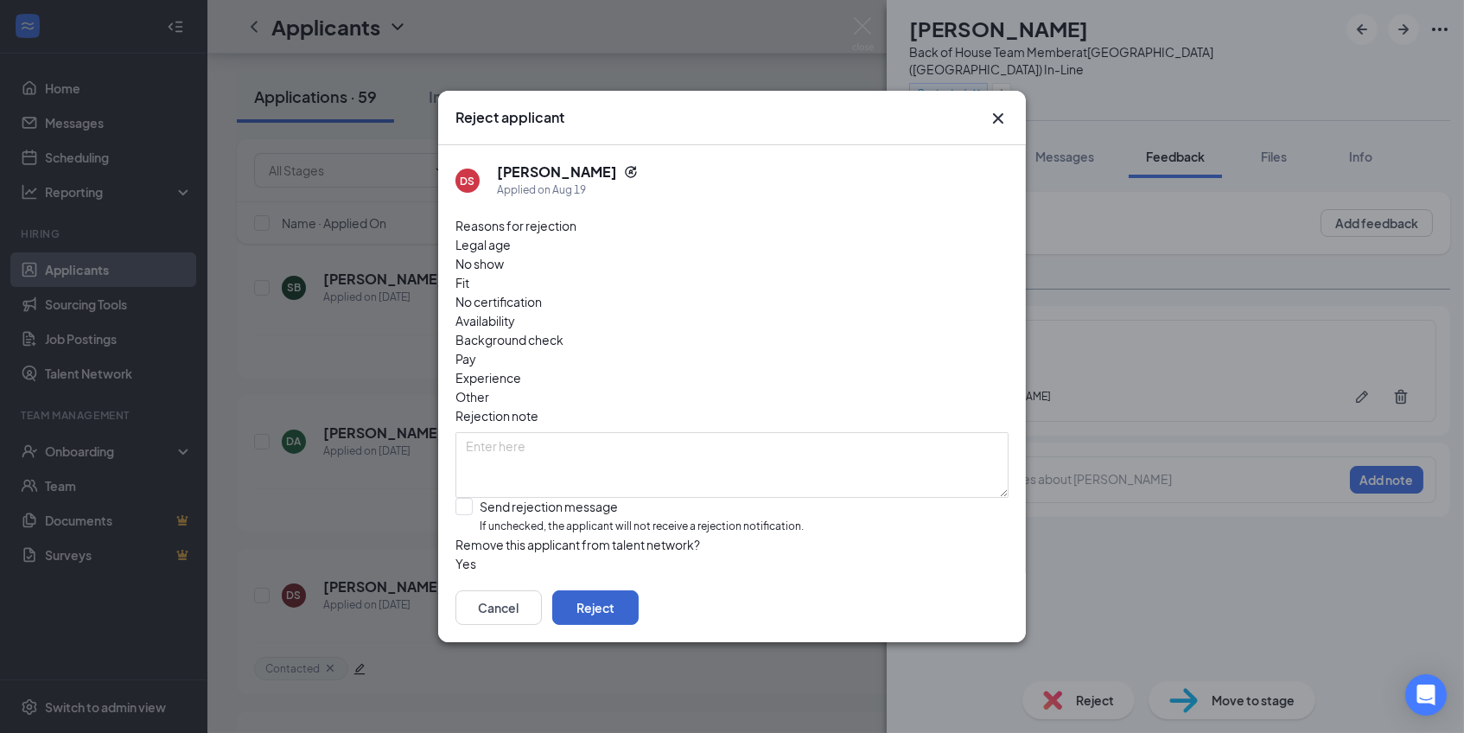
click at [639, 606] on button "Reject" at bounding box center [595, 607] width 86 height 35
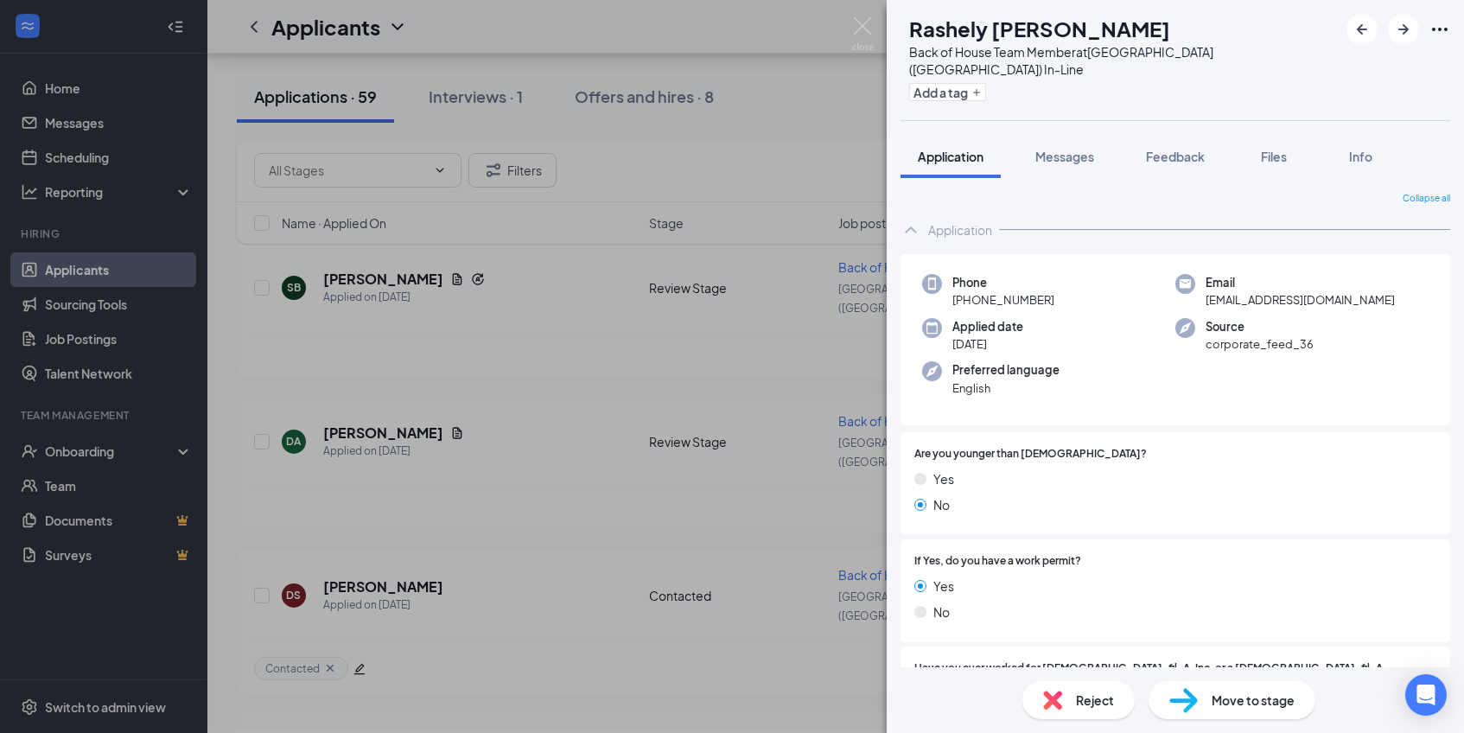
click at [1254, 291] on span "[EMAIL_ADDRESS][DOMAIN_NAME]" at bounding box center [1300, 299] width 189 height 17
copy span "[EMAIL_ADDRESS][DOMAIN_NAME]"
click at [986, 83] on button "Add a tag" at bounding box center [947, 92] width 77 height 18
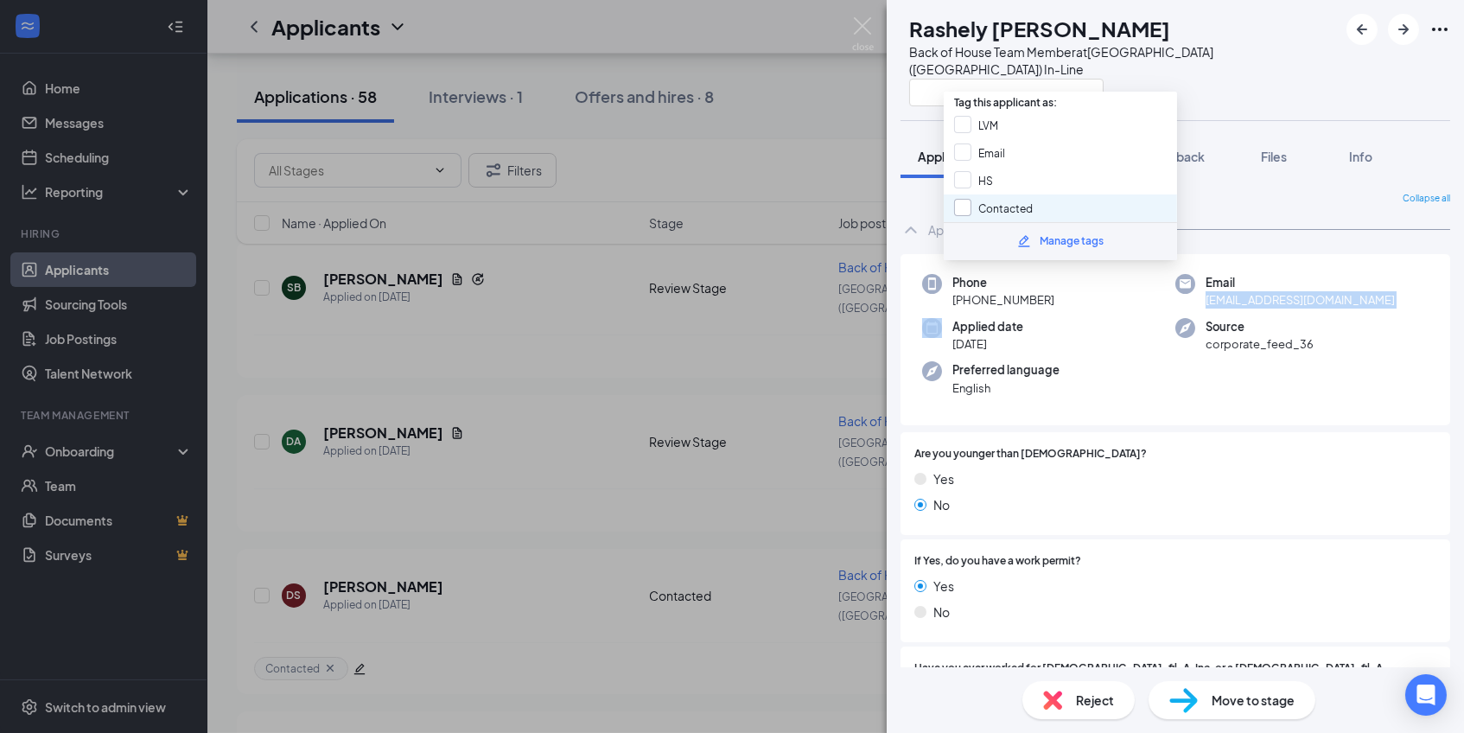
click at [954, 199] on input "Contacted" at bounding box center [993, 208] width 79 height 19
checkbox input "true"
click at [1081, 401] on div "Phone [PHONE_NUMBER] Email [EMAIL_ADDRESS][DOMAIN_NAME] Applied date [DATE] Sou…" at bounding box center [1176, 340] width 550 height 172
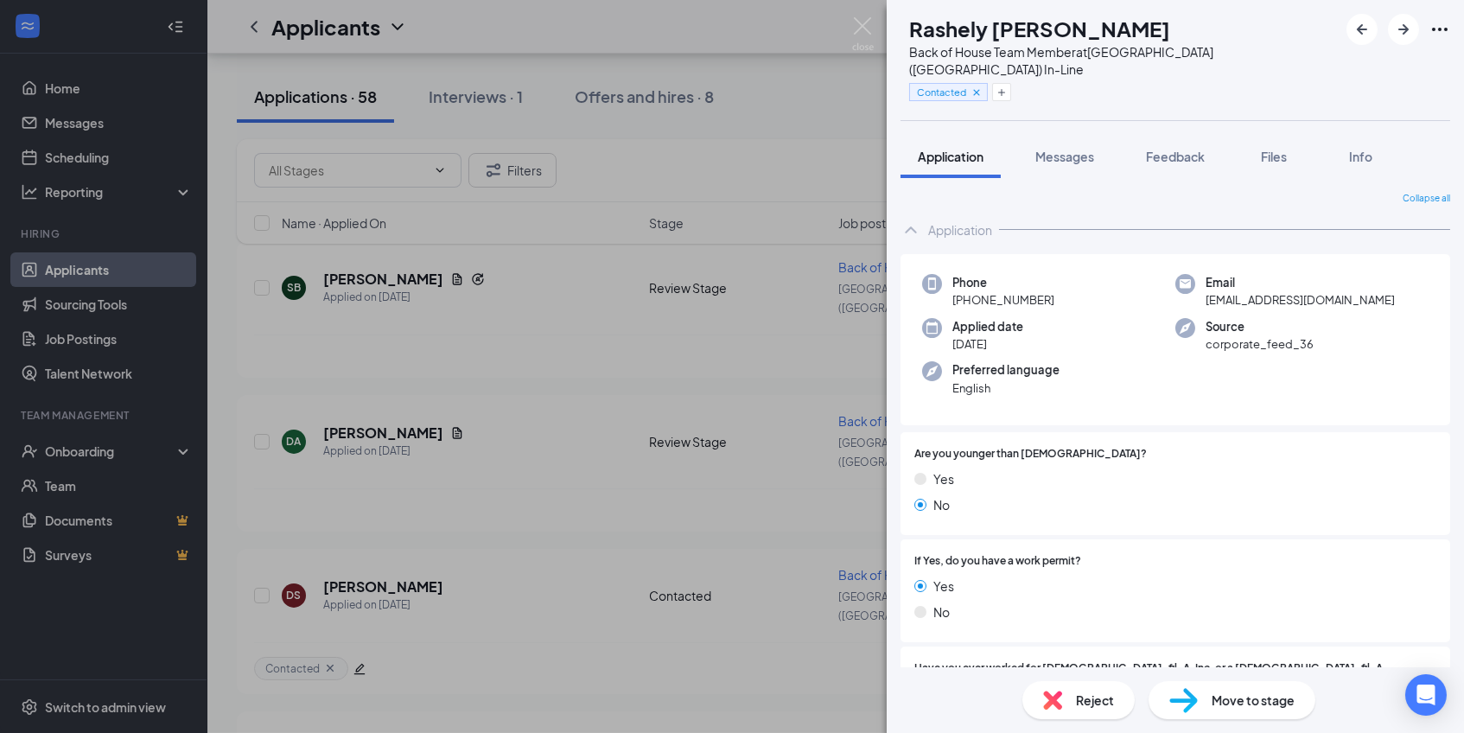
click at [1183, 149] on span "Feedback" at bounding box center [1175, 157] width 59 height 16
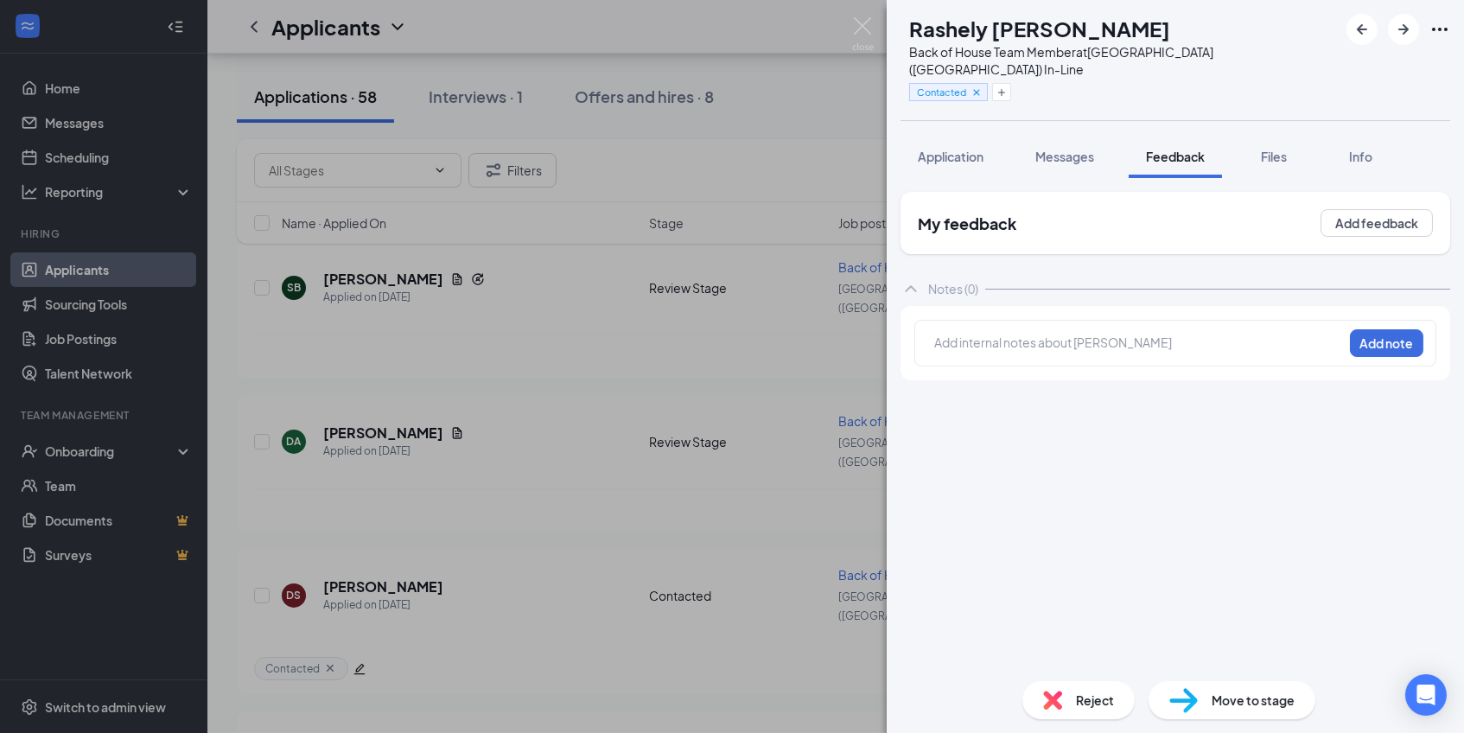
click at [1080, 334] on div at bounding box center [1138, 343] width 407 height 18
click at [1380, 329] on button "Add note" at bounding box center [1386, 343] width 73 height 28
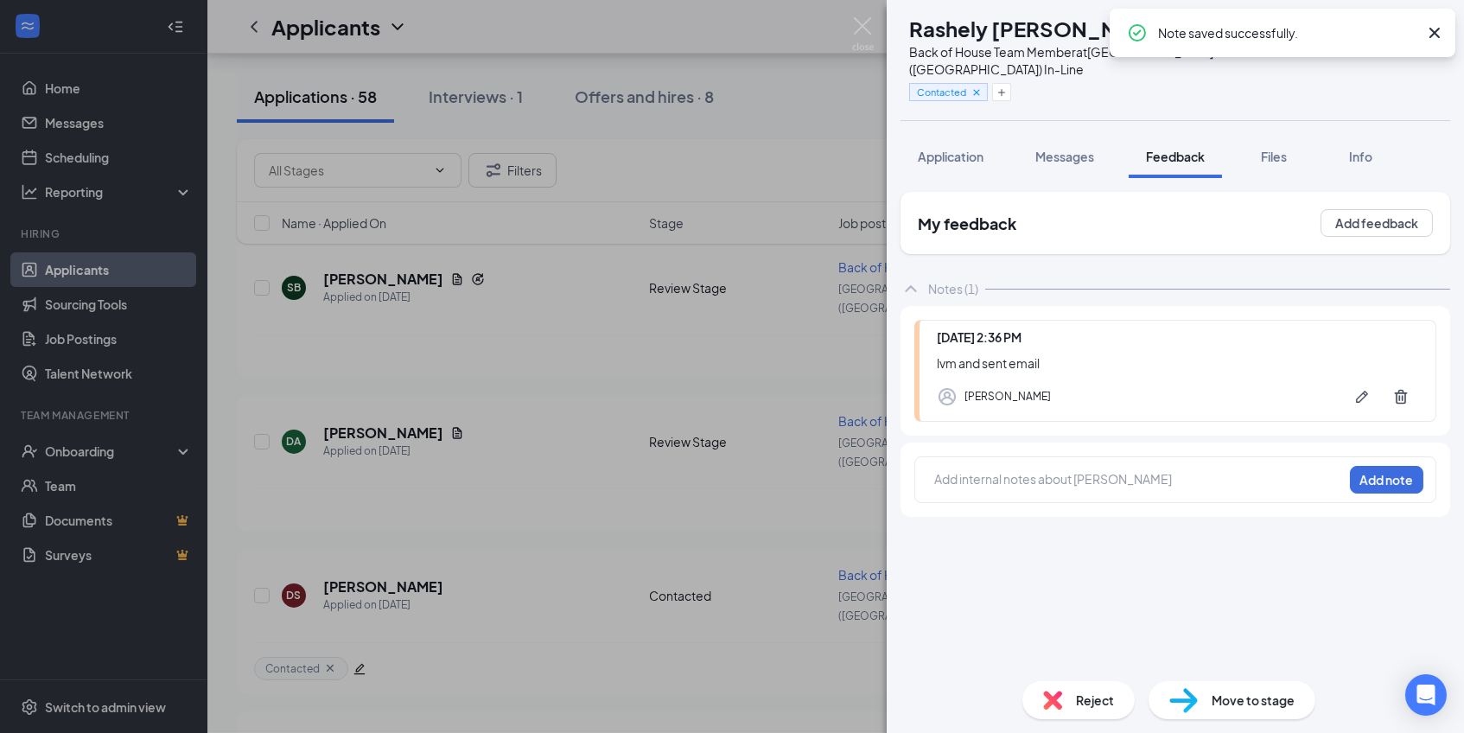
click at [1237, 704] on span "Move to stage" at bounding box center [1253, 700] width 83 height 19
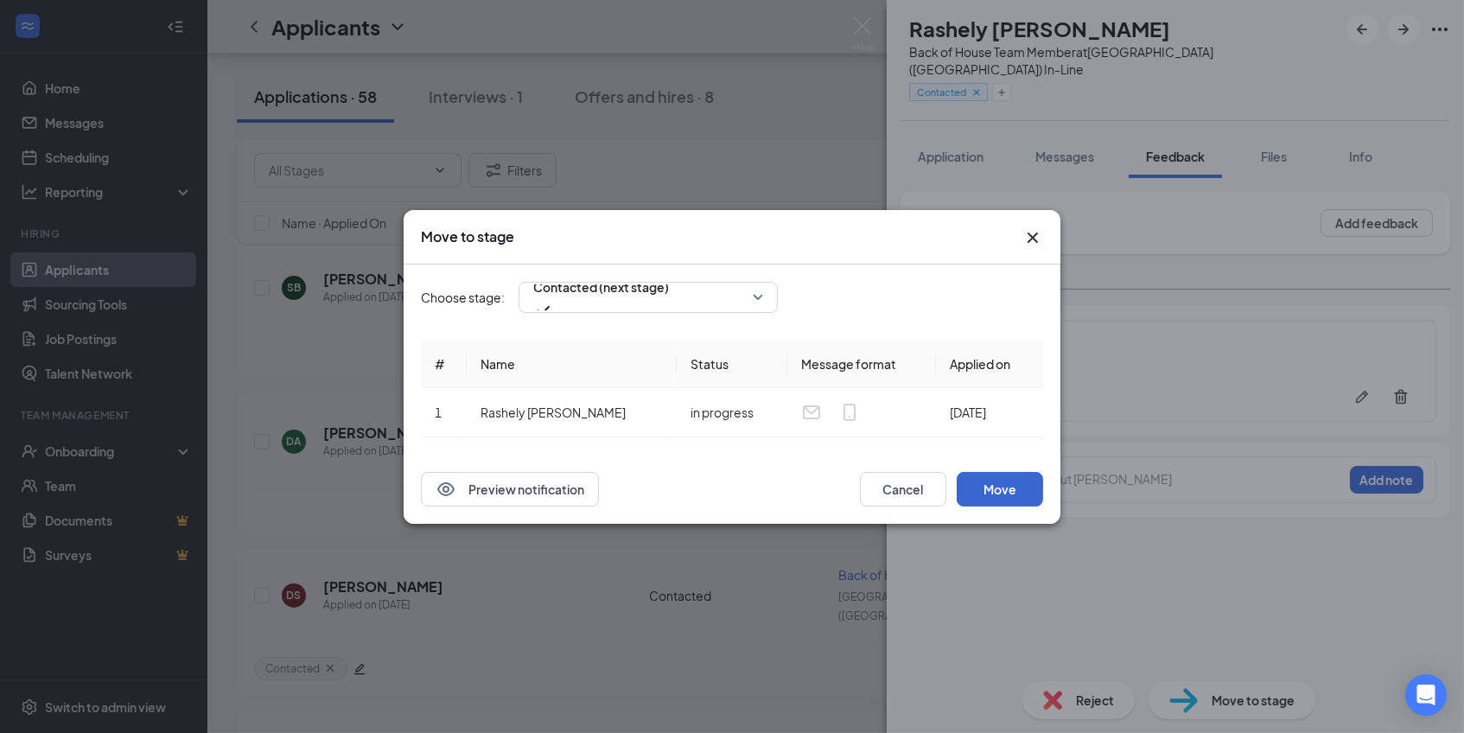
click at [996, 475] on button "Move" at bounding box center [1000, 489] width 86 height 35
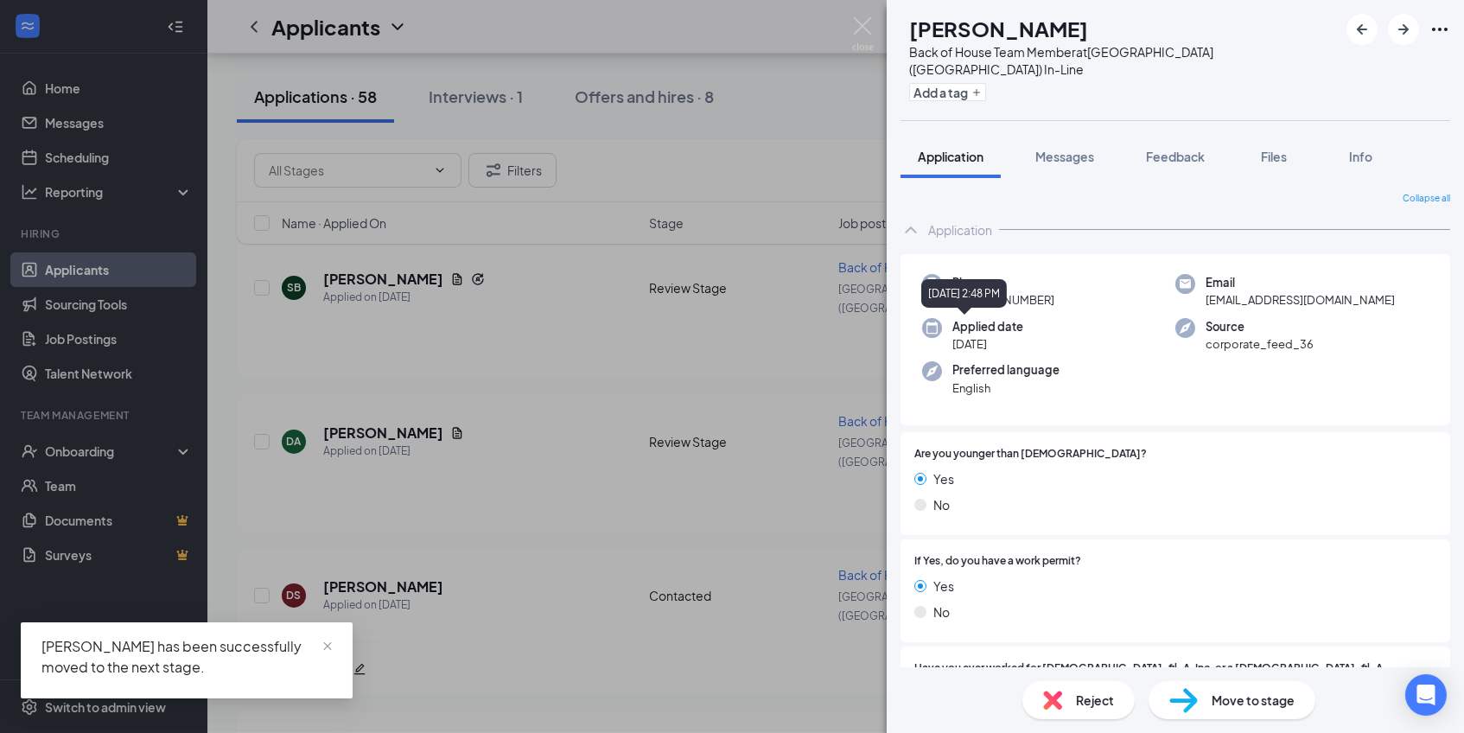
click at [634, 424] on div "[PERSON_NAME] [PERSON_NAME] Back of House Team Member at [GEOGRAPHIC_DATA] ([GE…" at bounding box center [732, 366] width 1464 height 733
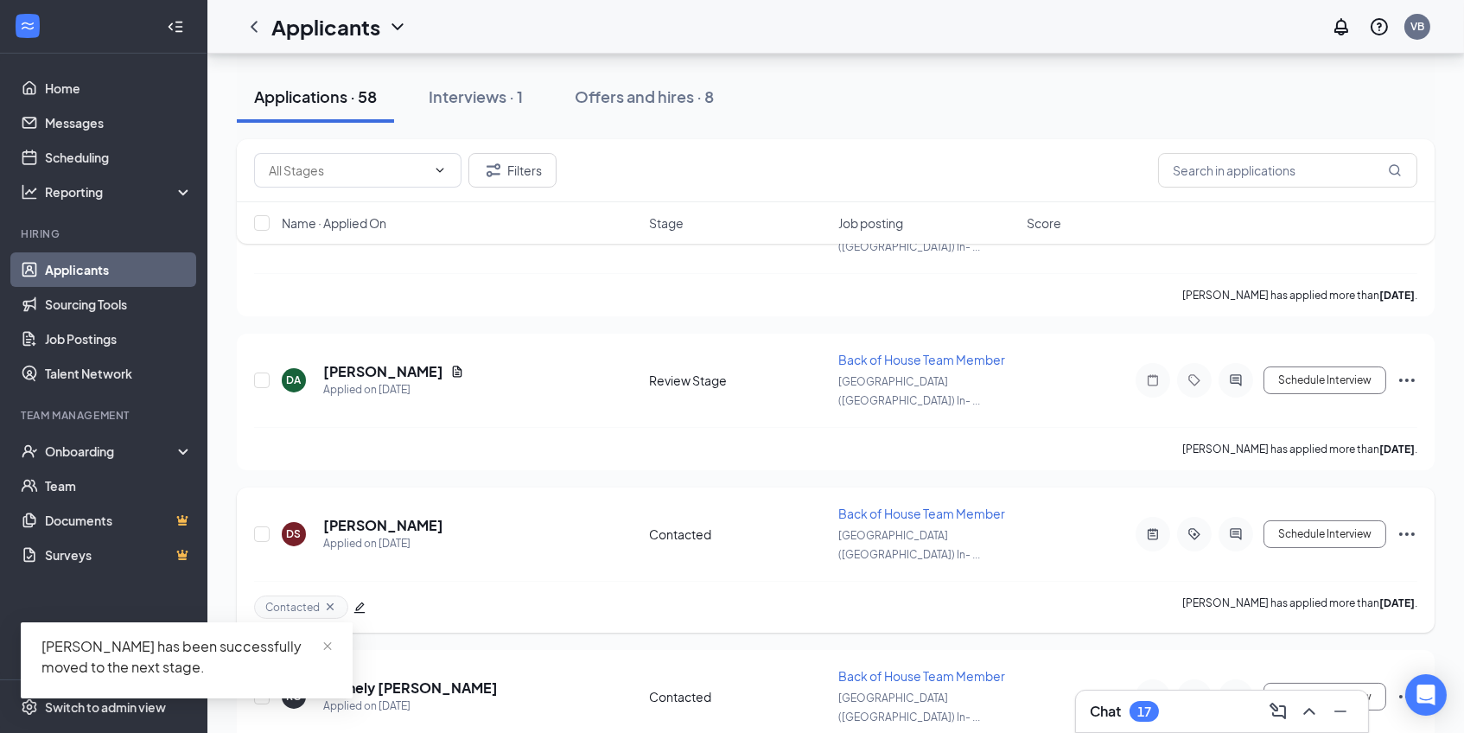
scroll to position [336, 0]
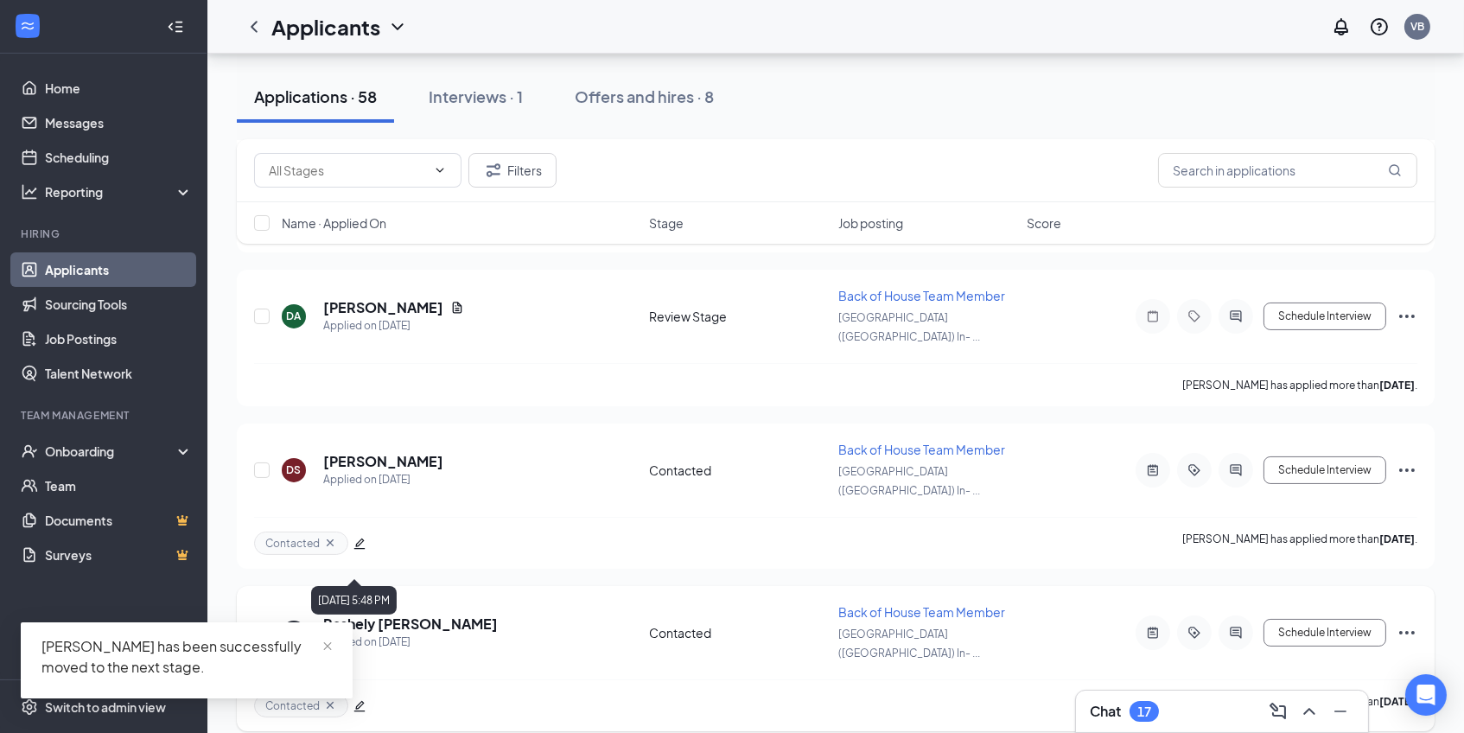
click at [369, 634] on div "Applied on [DATE]" at bounding box center [410, 642] width 175 height 17
click at [373, 615] on h5 "Rashely [PERSON_NAME]" at bounding box center [410, 624] width 175 height 19
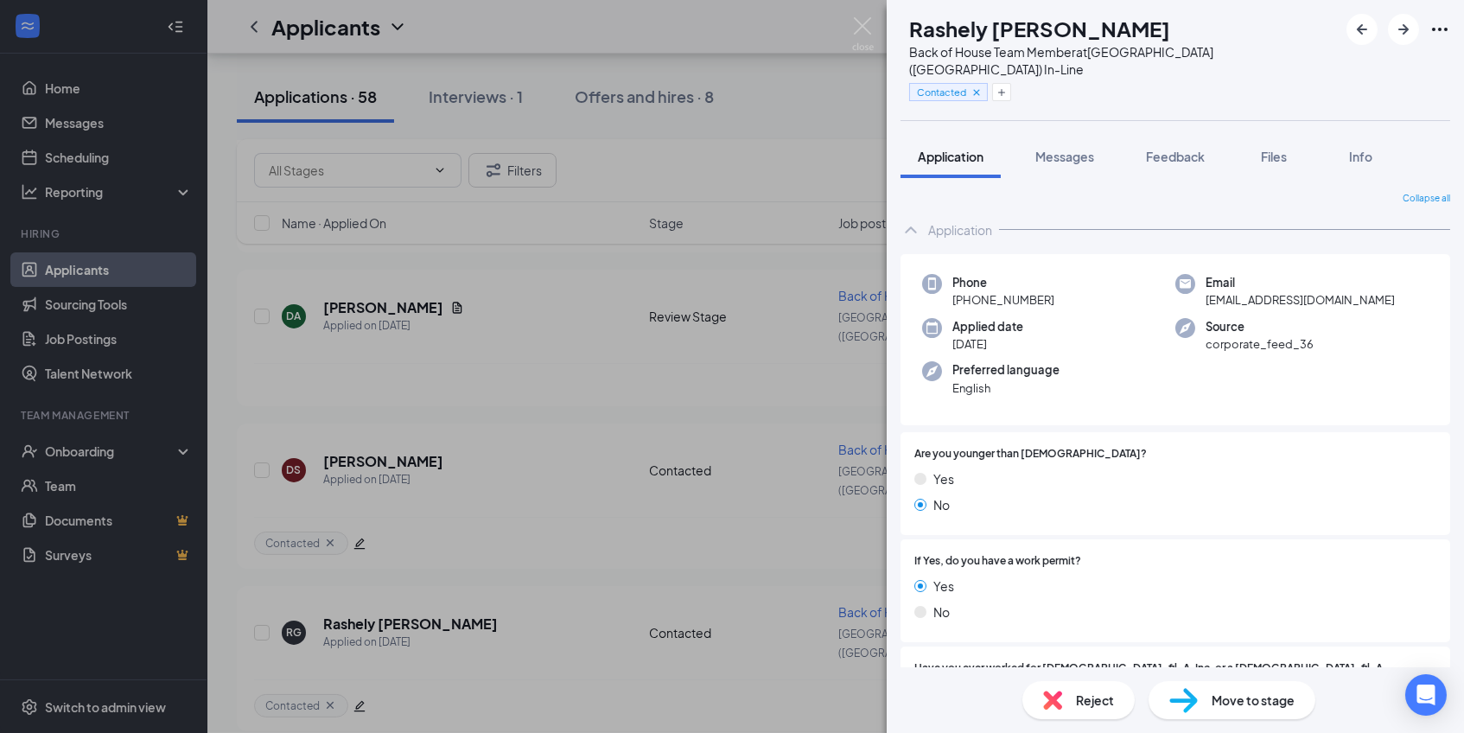
click at [1249, 291] on span "[EMAIL_ADDRESS][DOMAIN_NAME]" at bounding box center [1300, 299] width 189 height 17
copy span "[EMAIL_ADDRESS][DOMAIN_NAME]"
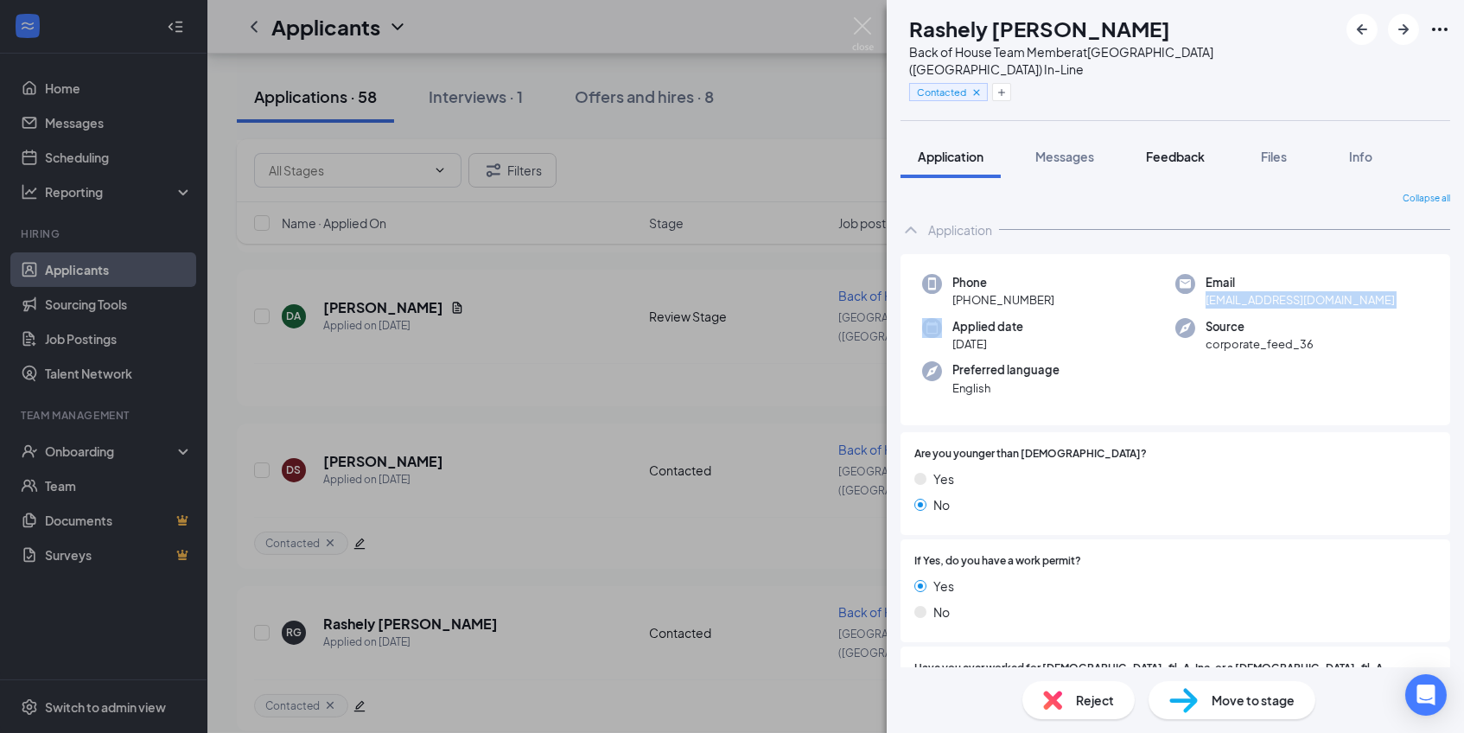
click at [1200, 152] on button "Feedback" at bounding box center [1175, 156] width 93 height 43
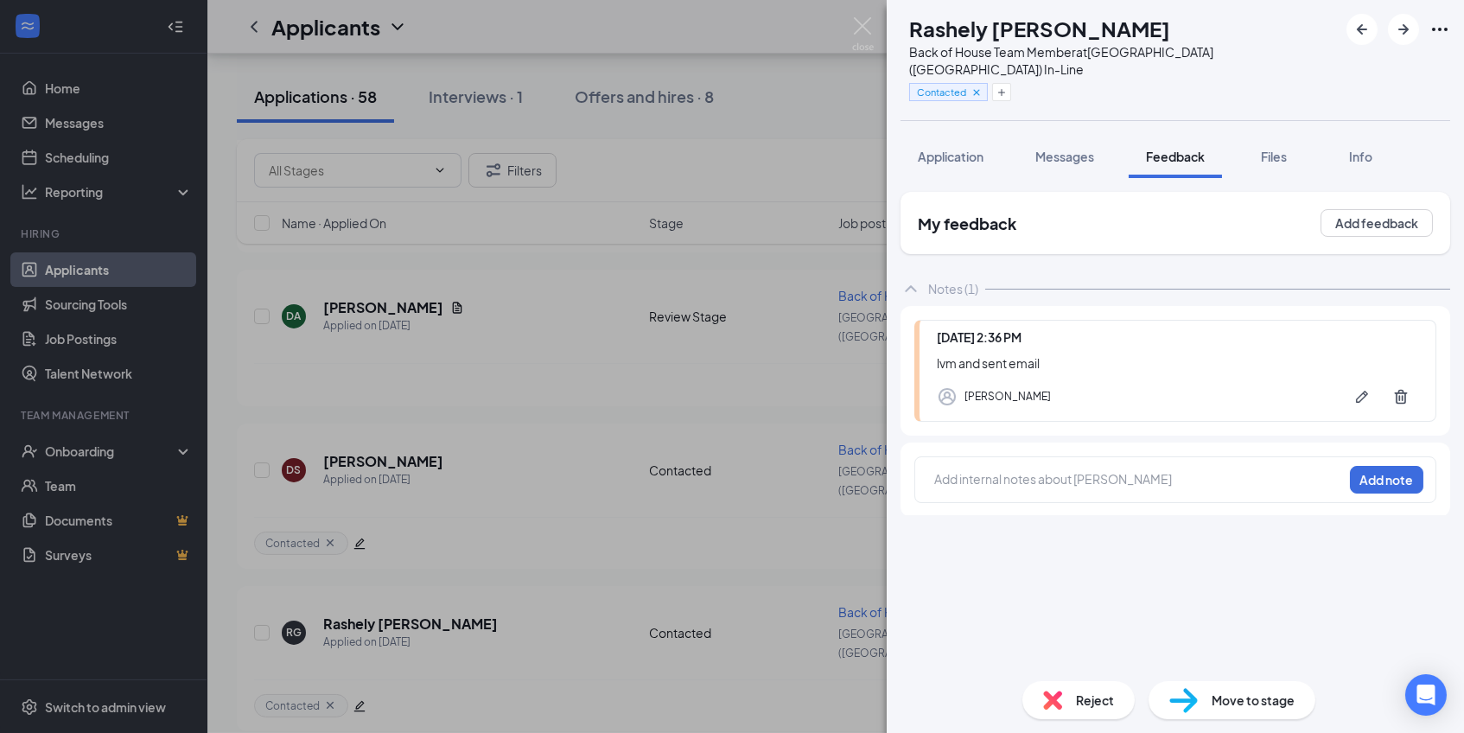
click at [1113, 470] on div at bounding box center [1138, 479] width 407 height 18
click at [762, 567] on div "RG Rashely [PERSON_NAME] Back of House Team Member at [GEOGRAPHIC_DATA] ([GEOGR…" at bounding box center [732, 366] width 1464 height 733
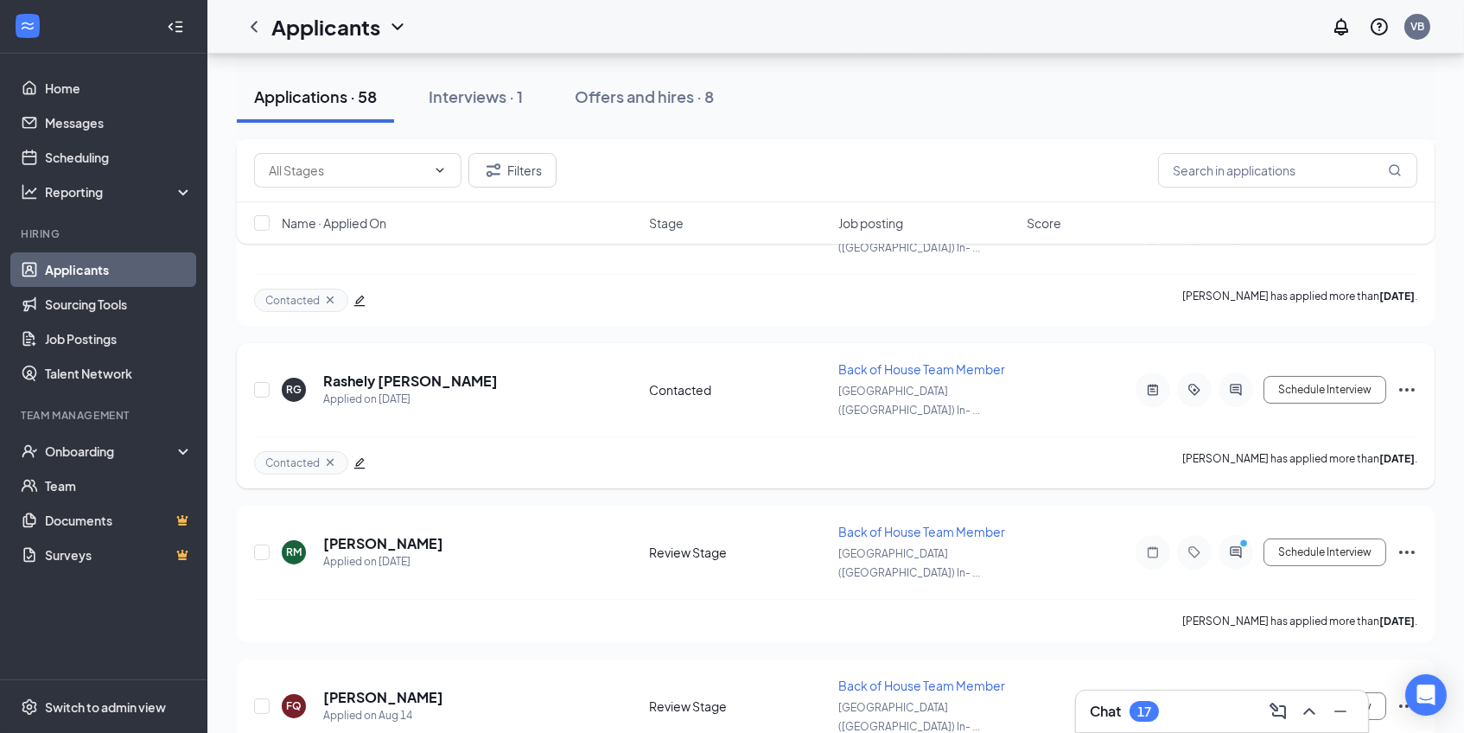
scroll to position [709, 0]
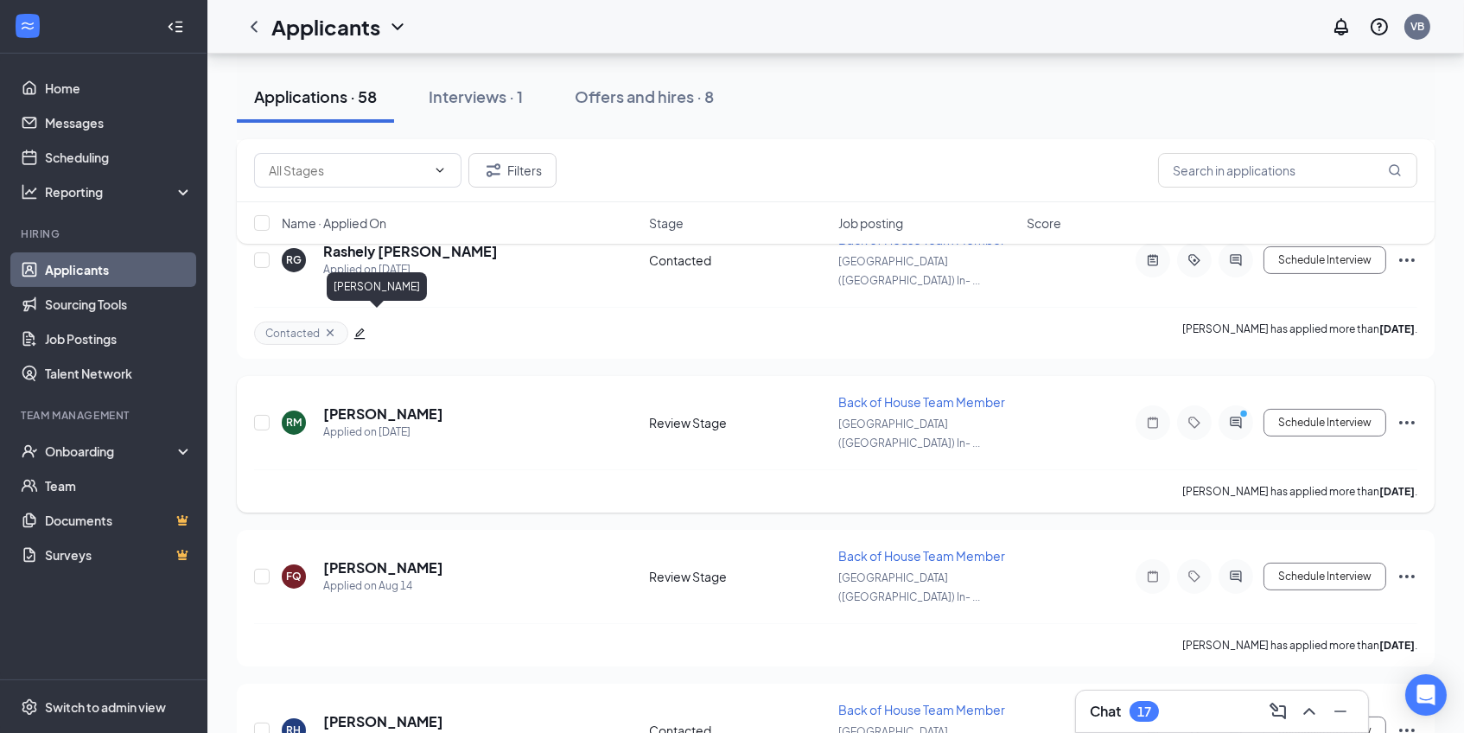
click at [383, 405] on h5 "[PERSON_NAME]" at bounding box center [383, 414] width 120 height 19
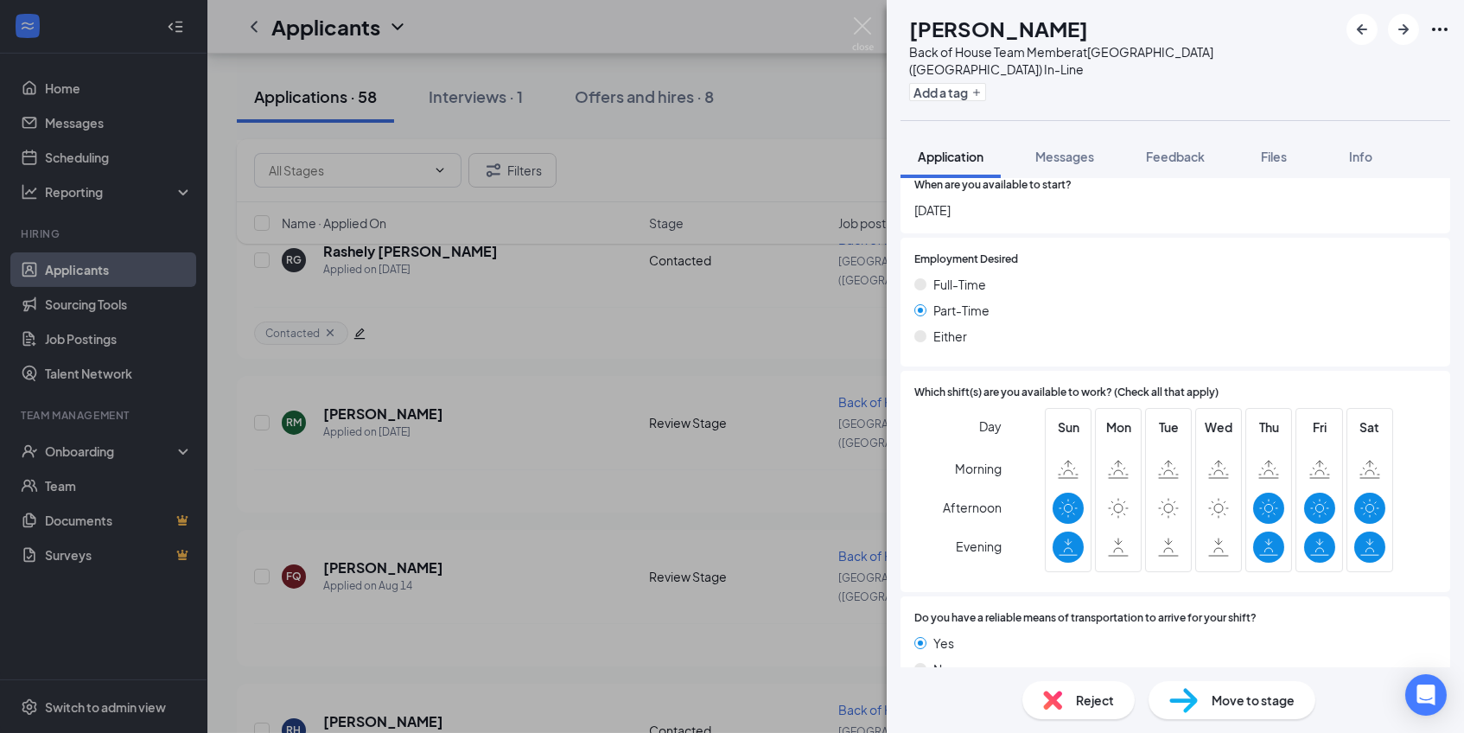
scroll to position [925, 0]
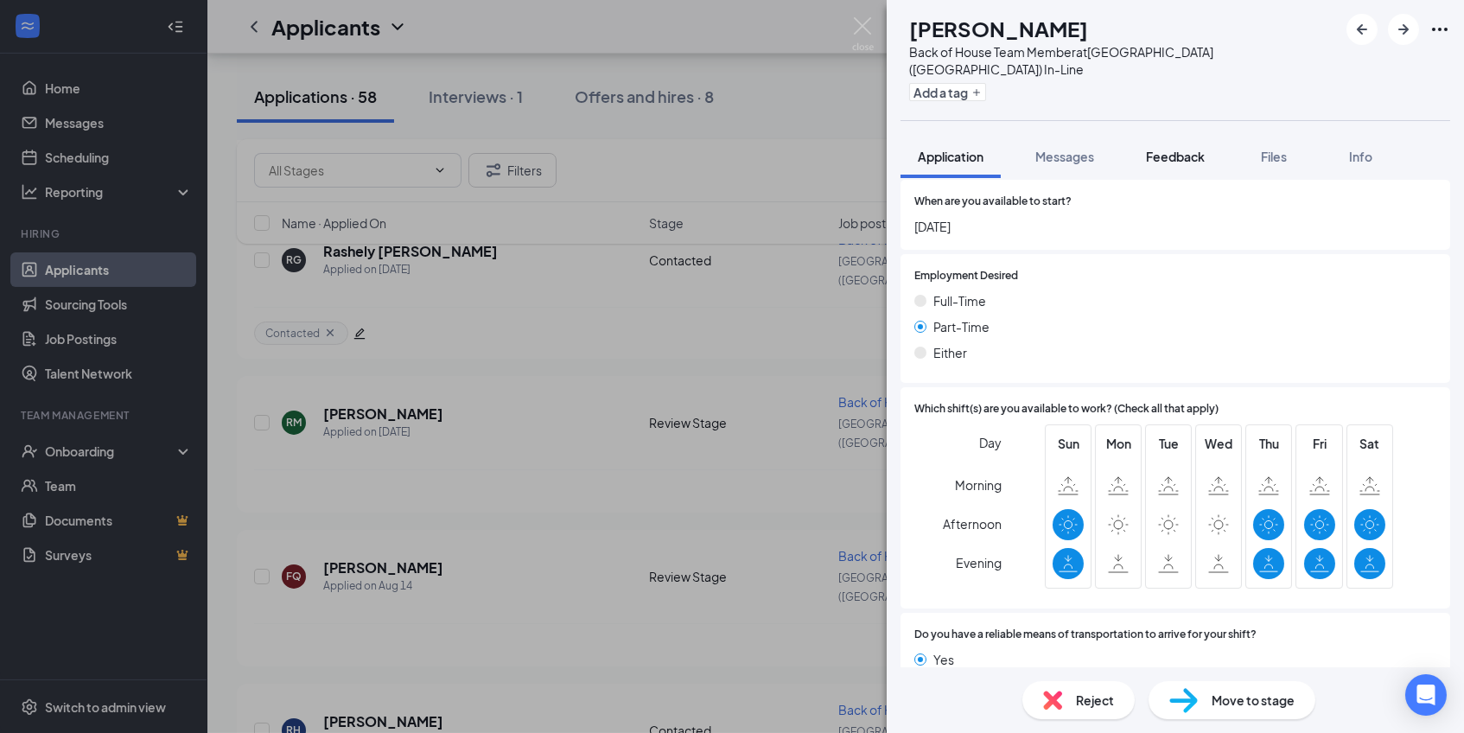
click at [1200, 148] on button "Feedback" at bounding box center [1175, 156] width 93 height 43
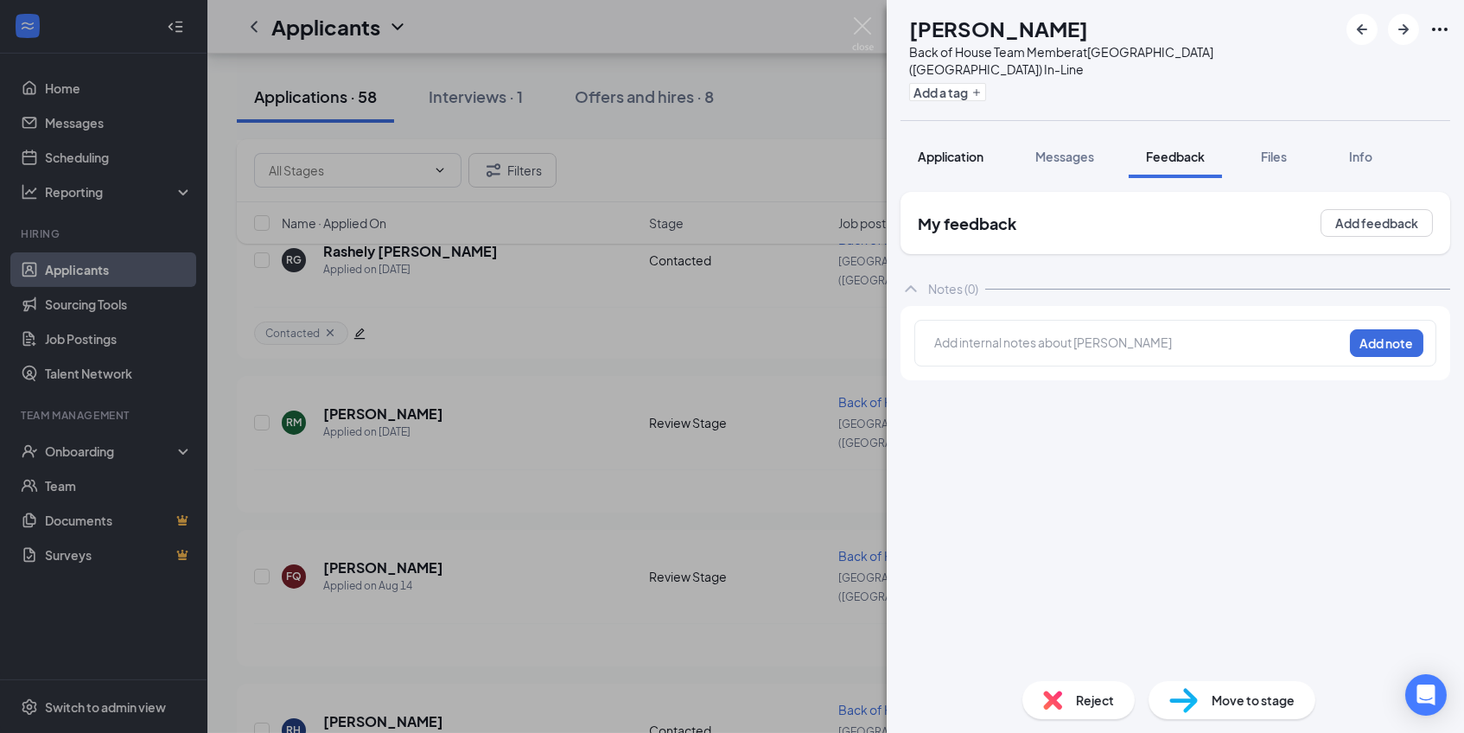
click at [976, 150] on button "Application" at bounding box center [951, 156] width 100 height 43
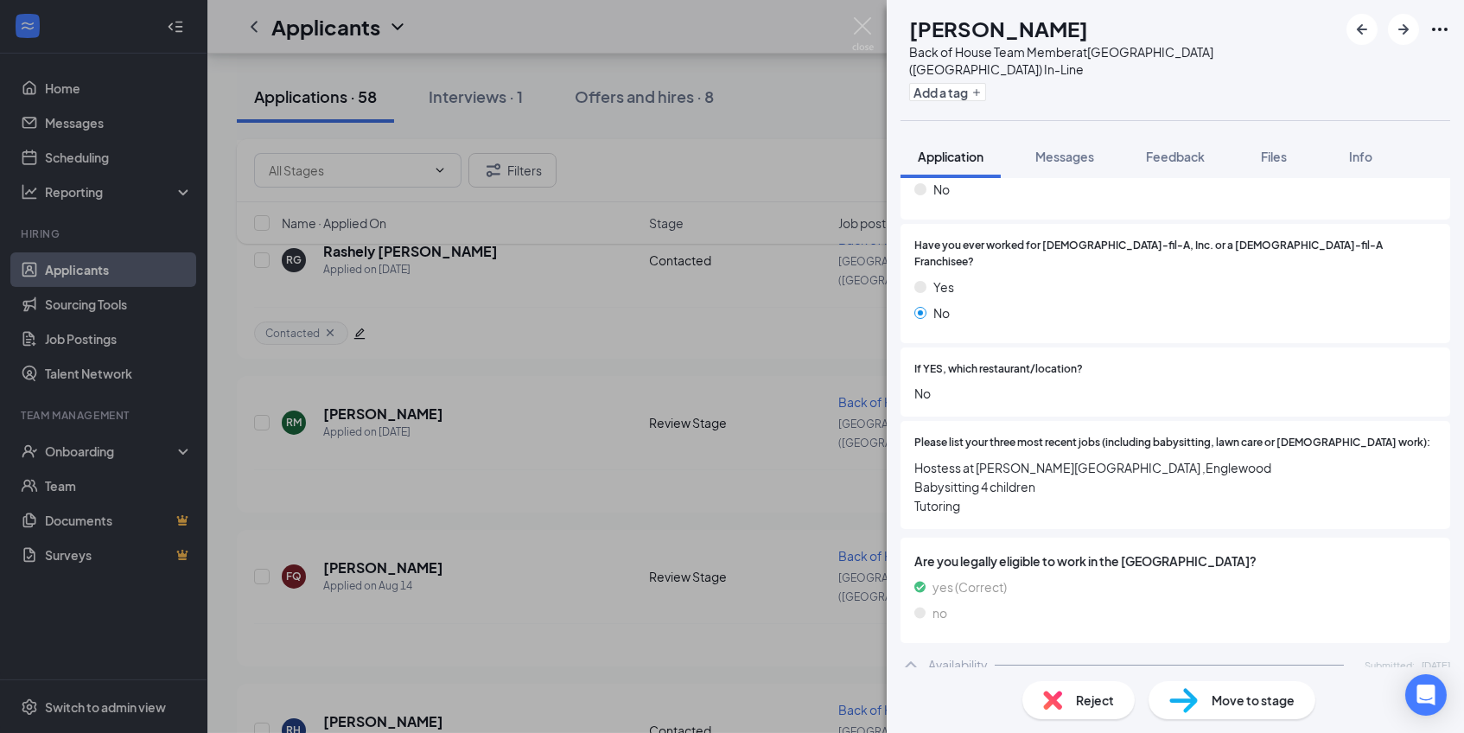
scroll to position [424, 0]
click at [1173, 149] on span "Feedback" at bounding box center [1175, 157] width 59 height 16
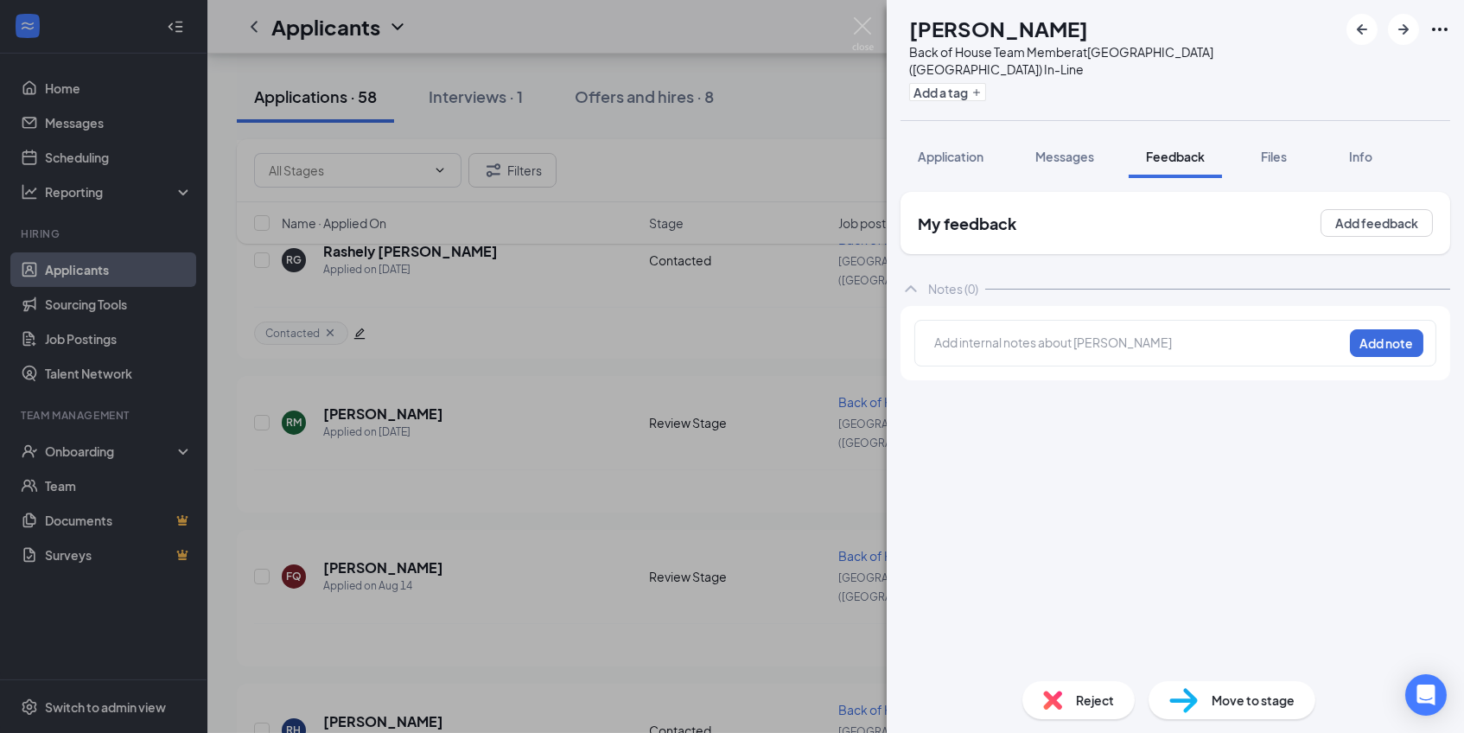
click at [1073, 334] on div at bounding box center [1138, 343] width 407 height 18
click at [1386, 329] on button "Add note" at bounding box center [1386, 343] width 73 height 28
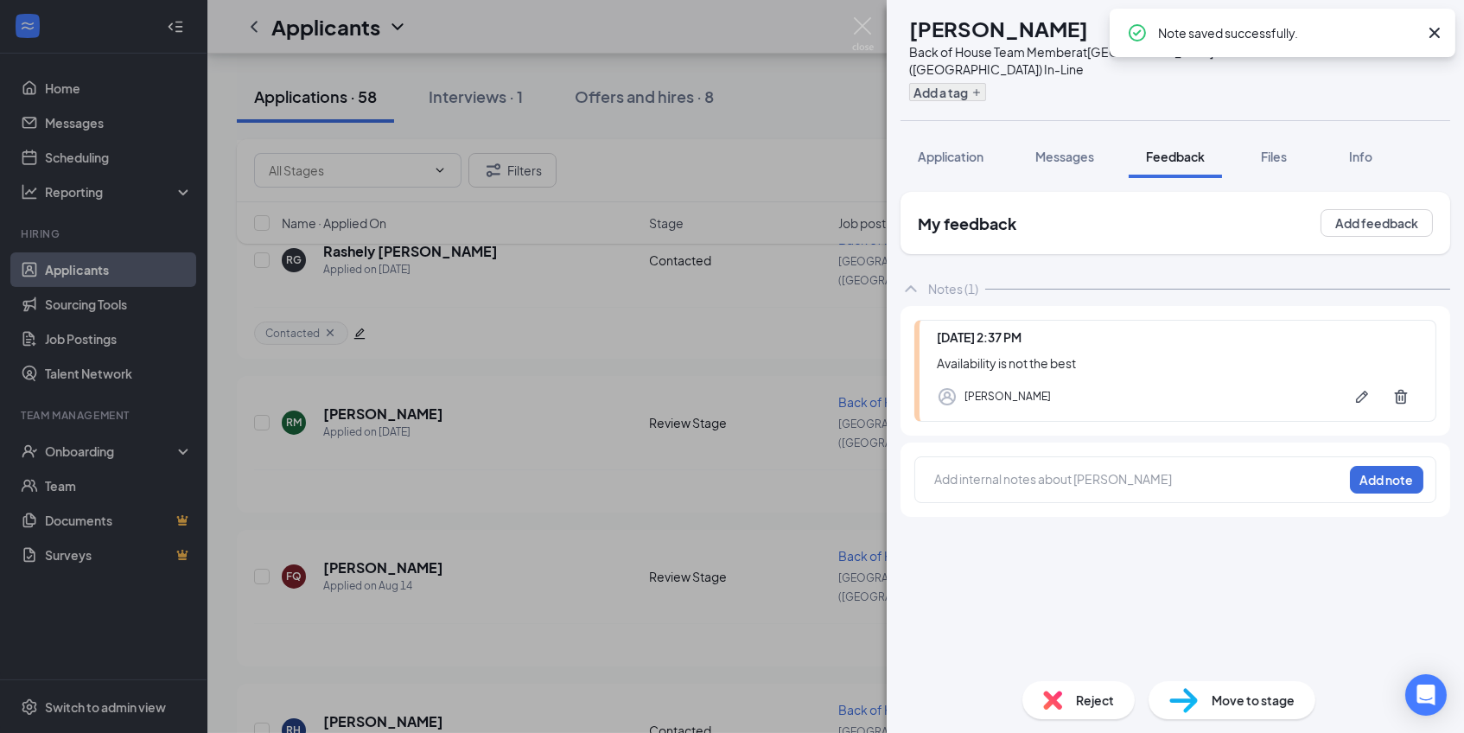
click at [965, 83] on button "Add a tag" at bounding box center [947, 92] width 77 height 18
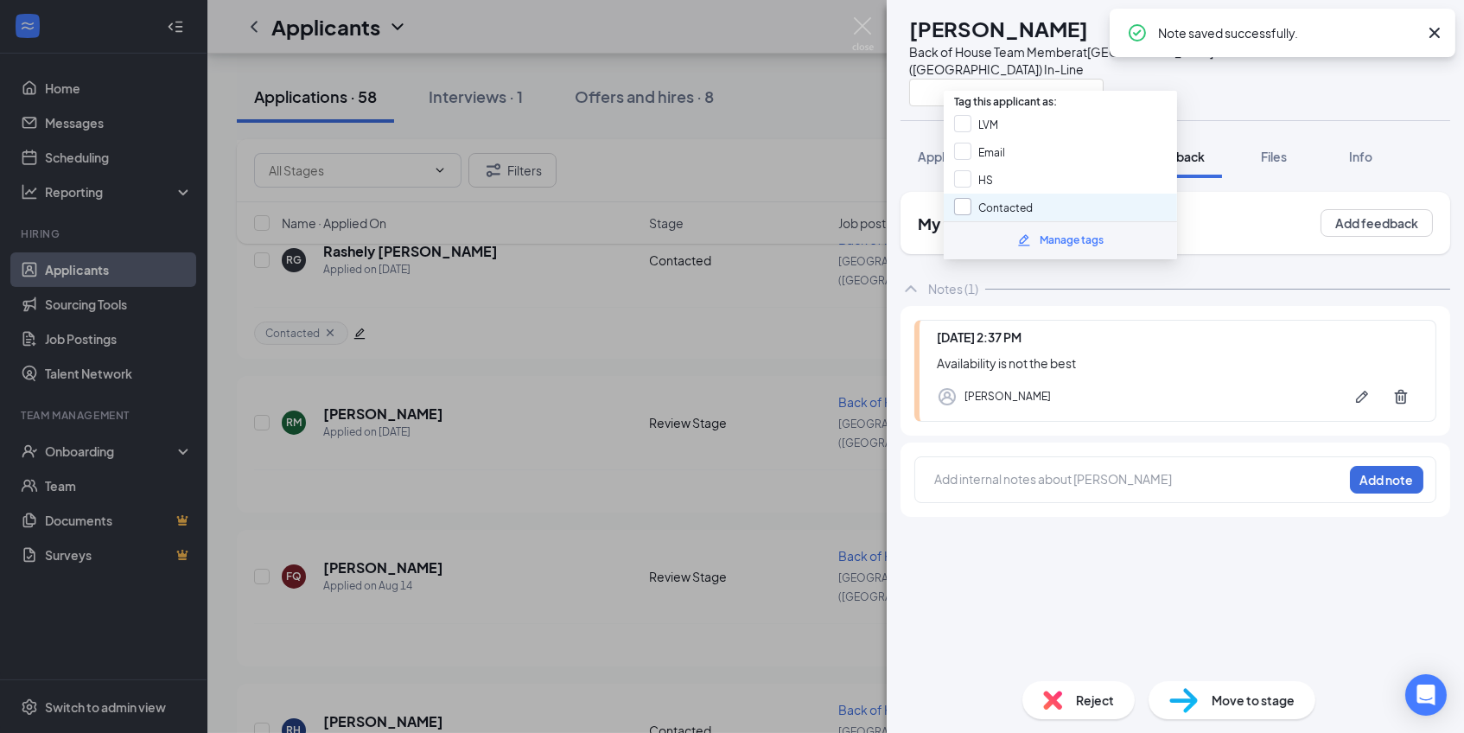
click at [954, 199] on input "Contacted" at bounding box center [993, 207] width 79 height 19
checkbox input "true"
click at [970, 456] on div "Add internal notes about [PERSON_NAME] Add note" at bounding box center [1175, 479] width 522 height 47
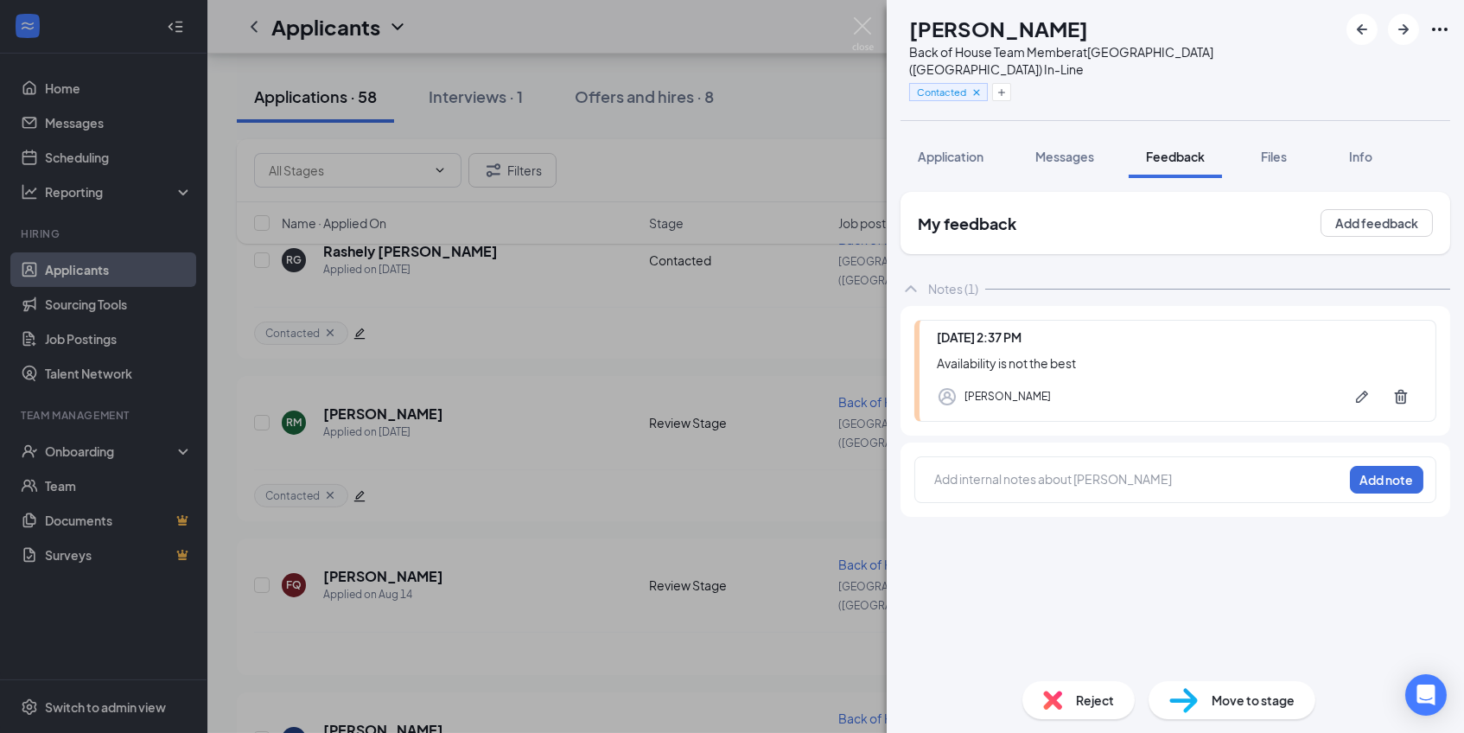
click at [1081, 699] on span "Reject" at bounding box center [1095, 700] width 38 height 19
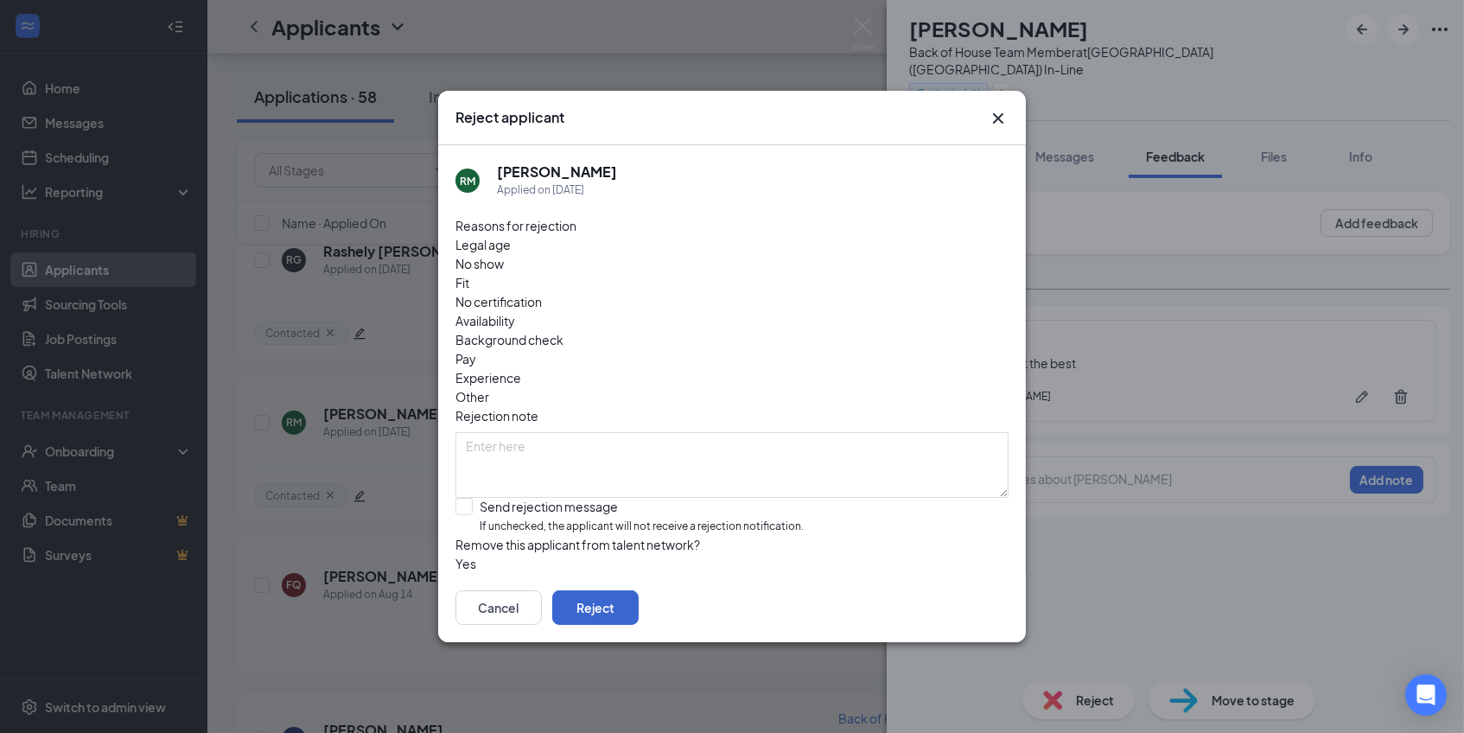
click at [639, 592] on button "Reject" at bounding box center [595, 607] width 86 height 35
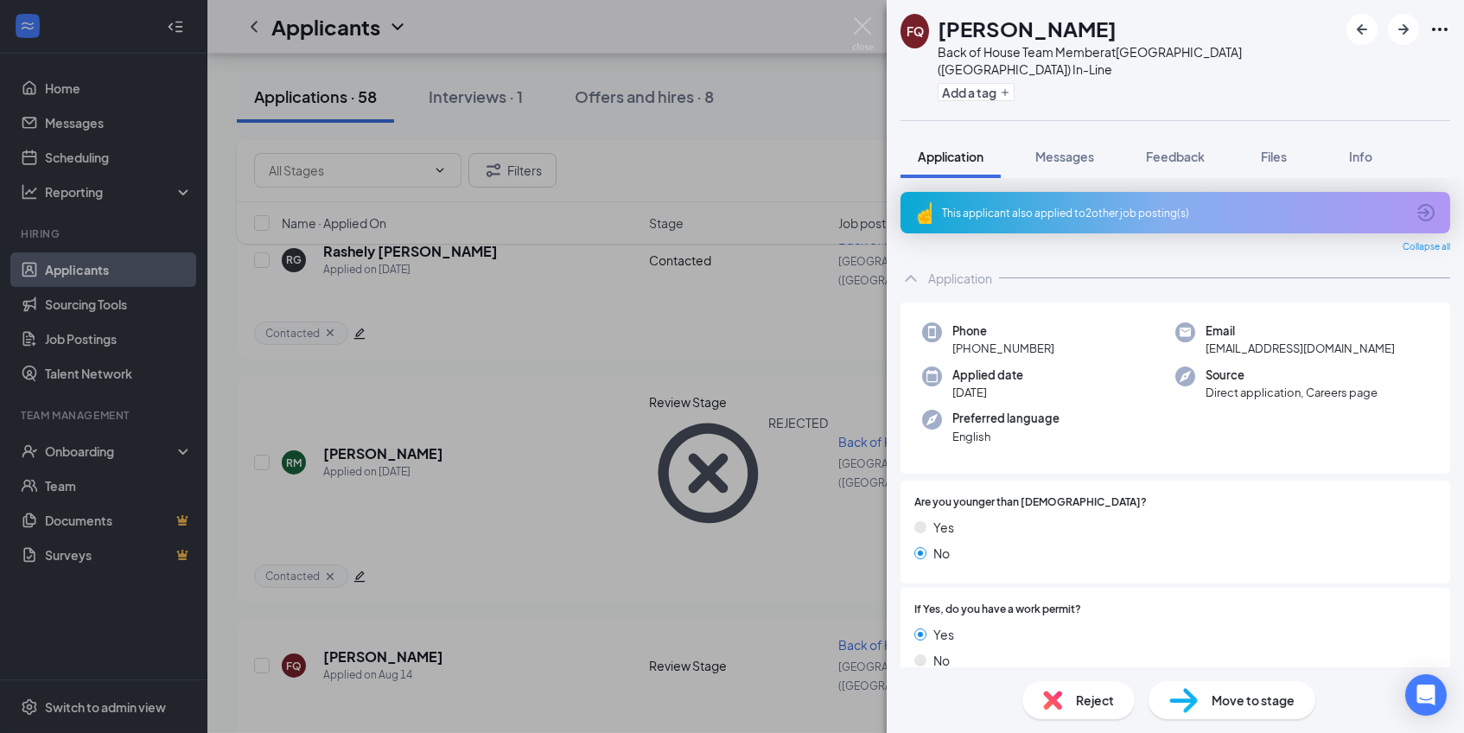
click at [1246, 340] on span "[EMAIL_ADDRESS][DOMAIN_NAME]" at bounding box center [1300, 348] width 189 height 17
copy span "[EMAIL_ADDRESS][DOMAIN_NAME]"
click at [1208, 206] on div "This applicant also applied to 2 other job posting(s)" at bounding box center [1173, 213] width 463 height 15
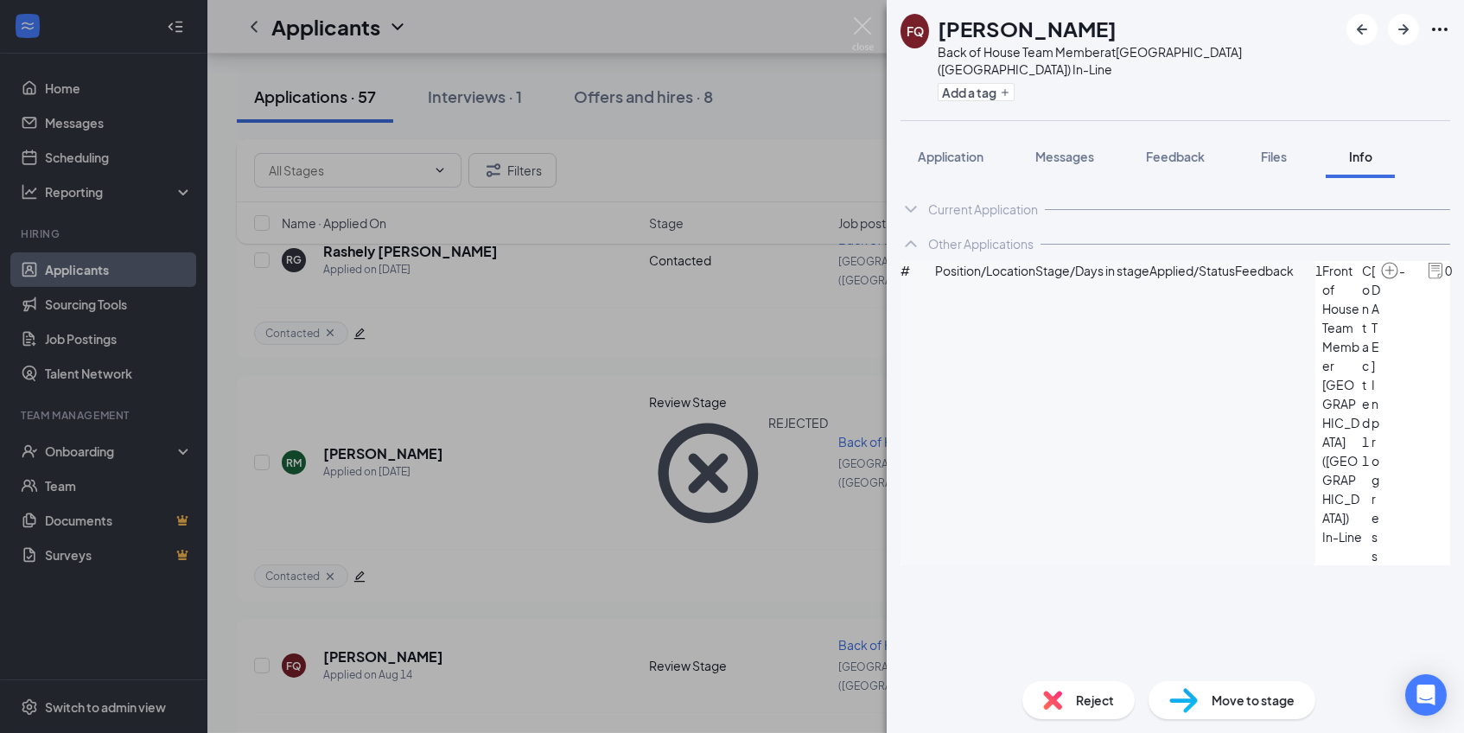
click at [976, 178] on div "Current Application Phone [PHONE_NUMBER] Email [EMAIL_ADDRESS][DOMAIN_NAME] App…" at bounding box center [1175, 422] width 577 height 489
click at [971, 149] on span "Application" at bounding box center [951, 157] width 66 height 16
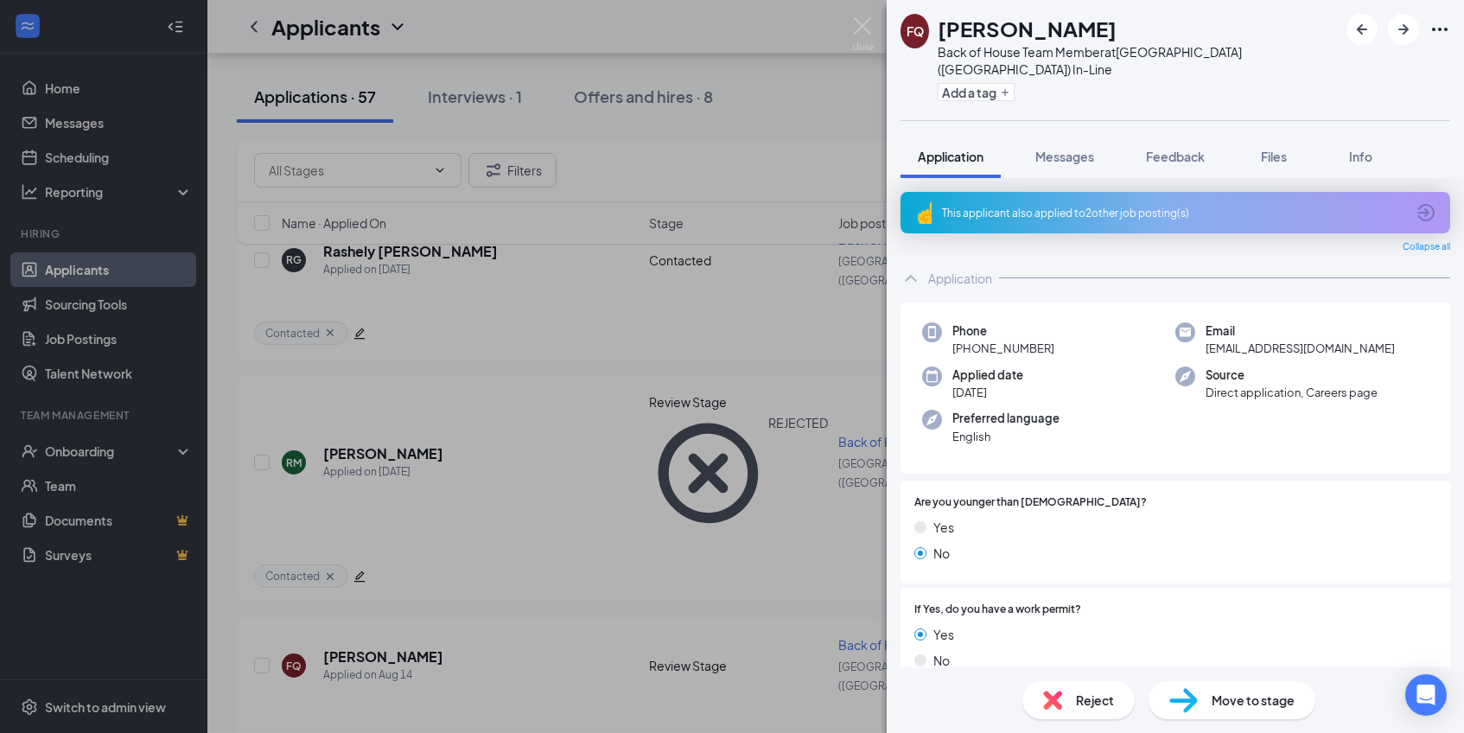
click at [1240, 340] on span "[EMAIL_ADDRESS][DOMAIN_NAME]" at bounding box center [1300, 348] width 189 height 17
click at [1268, 340] on span "[EMAIL_ADDRESS][DOMAIN_NAME]" at bounding box center [1300, 348] width 189 height 17
copy span "[EMAIL_ADDRESS][DOMAIN_NAME]"
